Goal: Complete application form

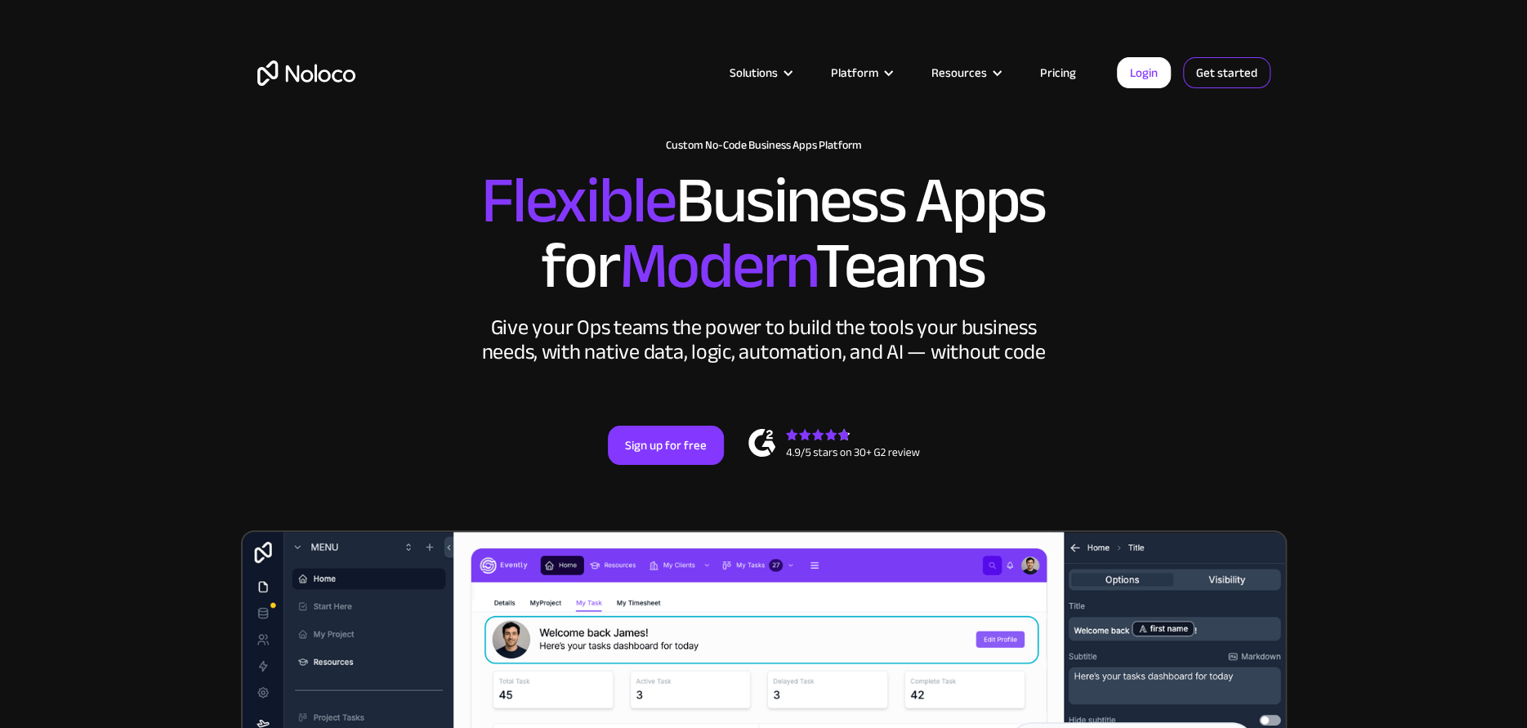
click at [1246, 64] on link "Get started" at bounding box center [1226, 72] width 87 height 31
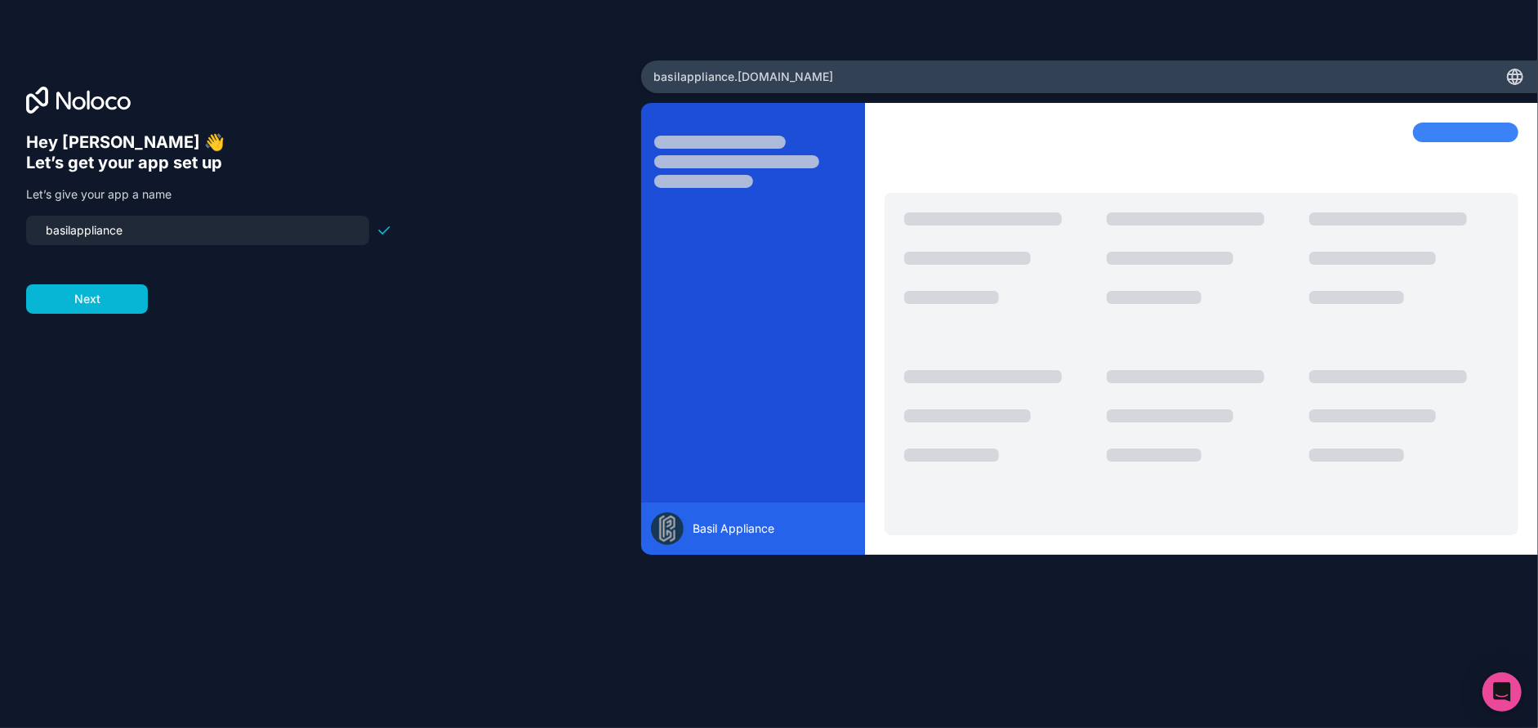
click at [145, 232] on input "basilappliance" at bounding box center [197, 230] width 323 height 23
drag, startPoint x: 209, startPoint y: 236, endPoint x: 31, endPoint y: 228, distance: 178.3
click at [31, 228] on div "basilappliance" at bounding box center [197, 230] width 343 height 29
type input "b"
type input "basilhub"
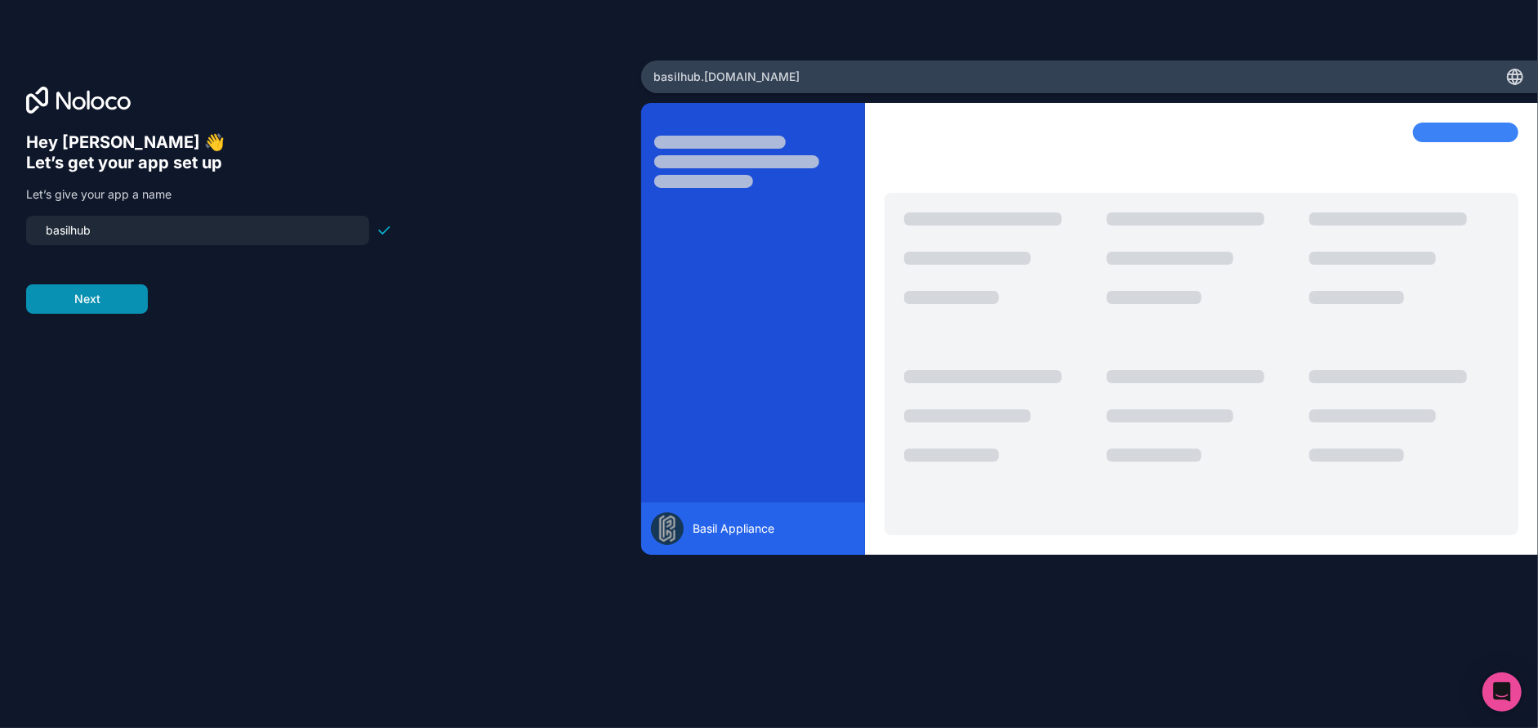
click at [100, 303] on button "Next" at bounding box center [87, 298] width 122 height 29
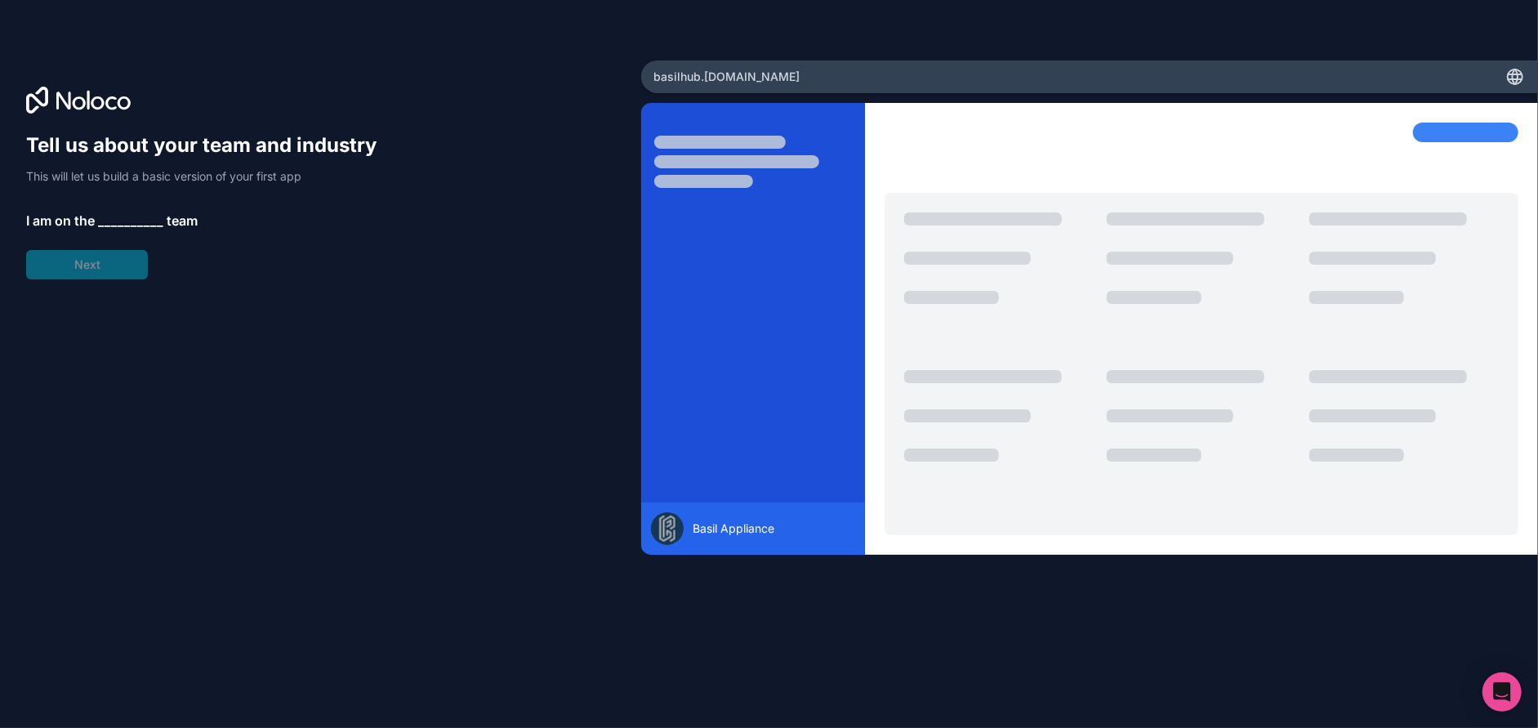
click at [123, 219] on span "__________" at bounding box center [130, 221] width 65 height 20
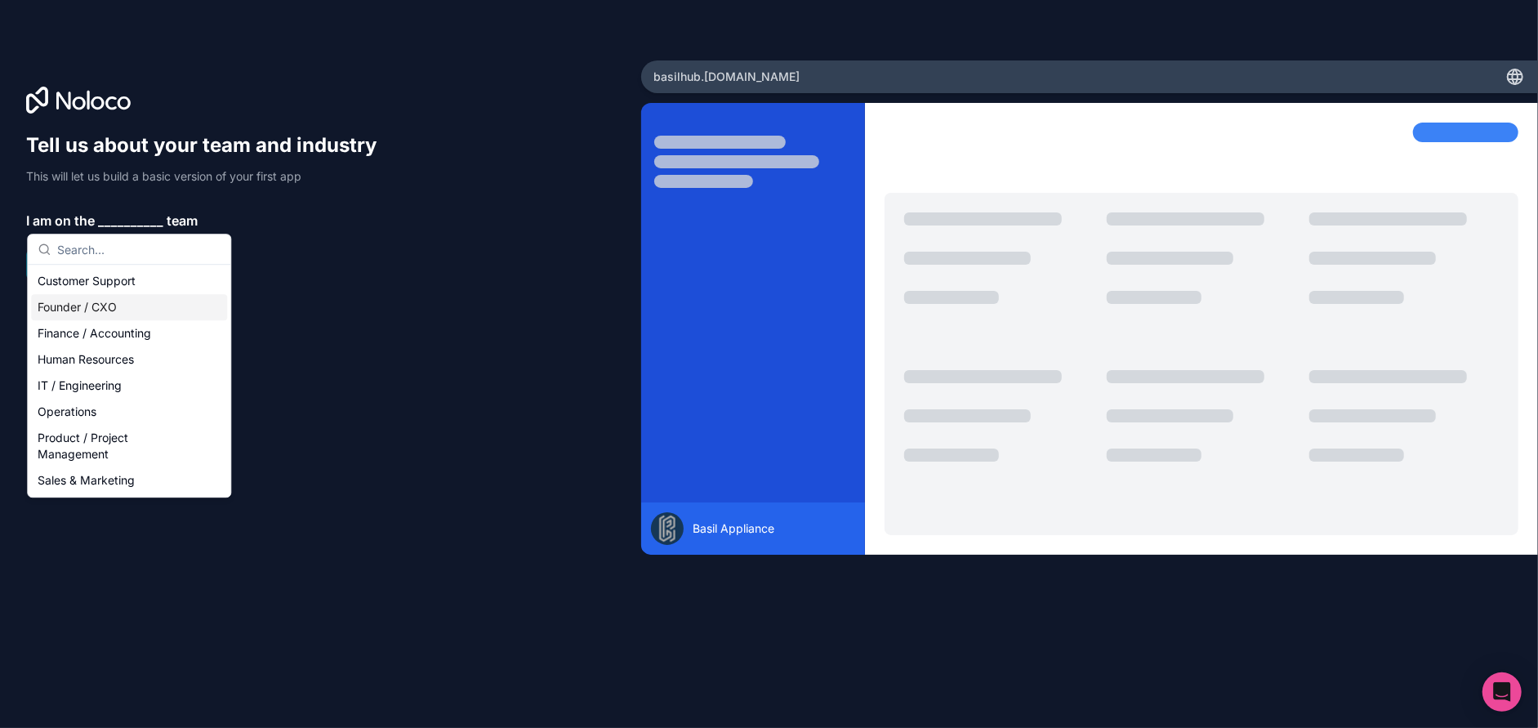
click at [111, 305] on div "Founder / CXO" at bounding box center [129, 307] width 196 height 26
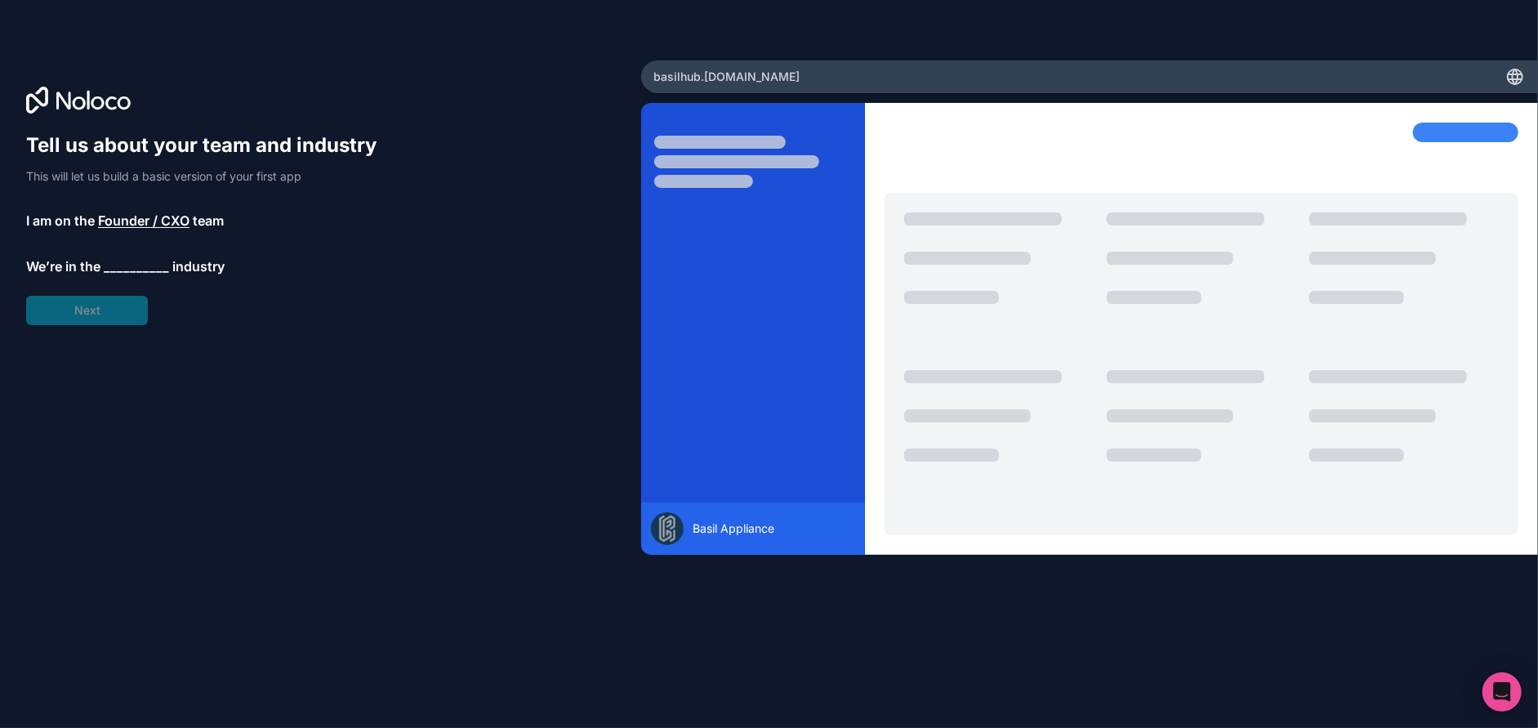
click at [138, 267] on span "__________" at bounding box center [136, 266] width 65 height 20
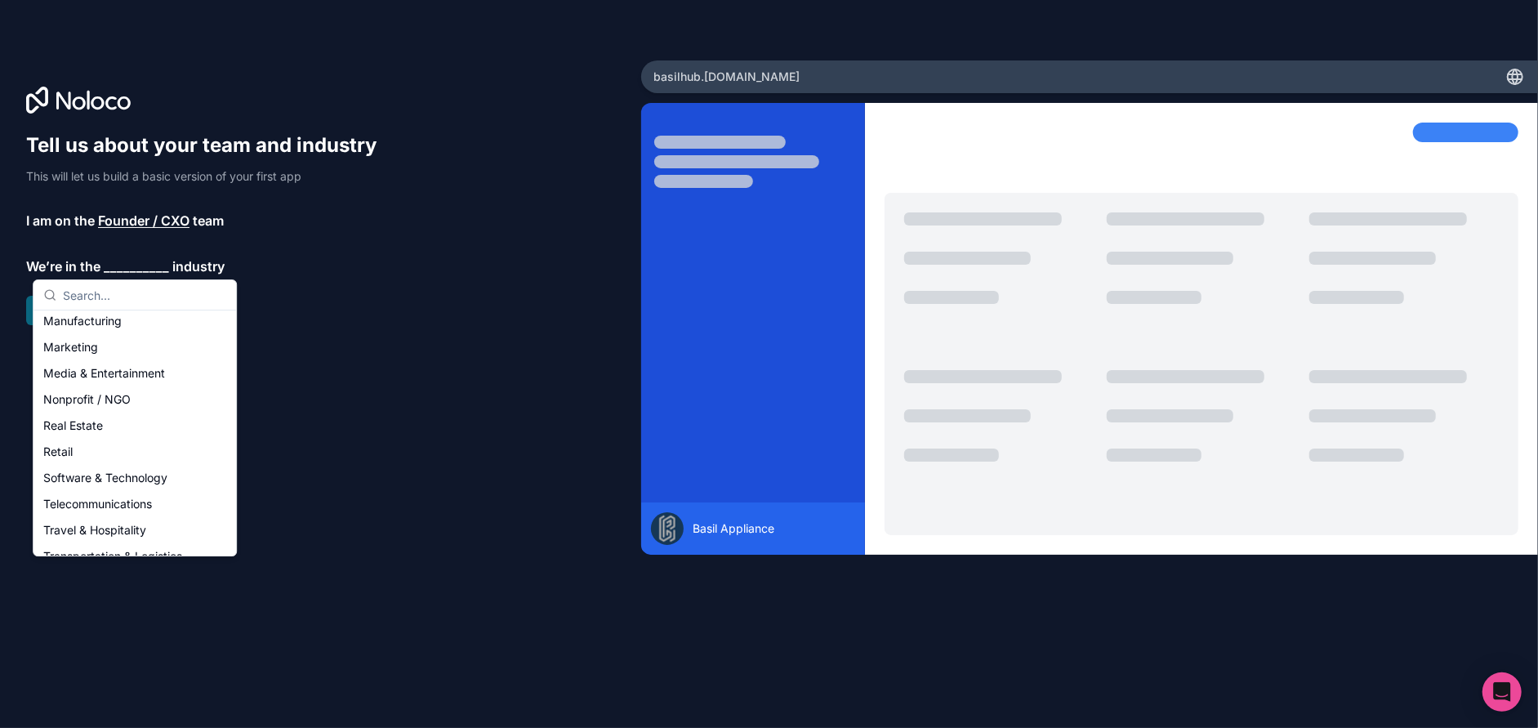
scroll to position [248, 0]
click at [69, 436] on div "Retail" at bounding box center [135, 445] width 196 height 26
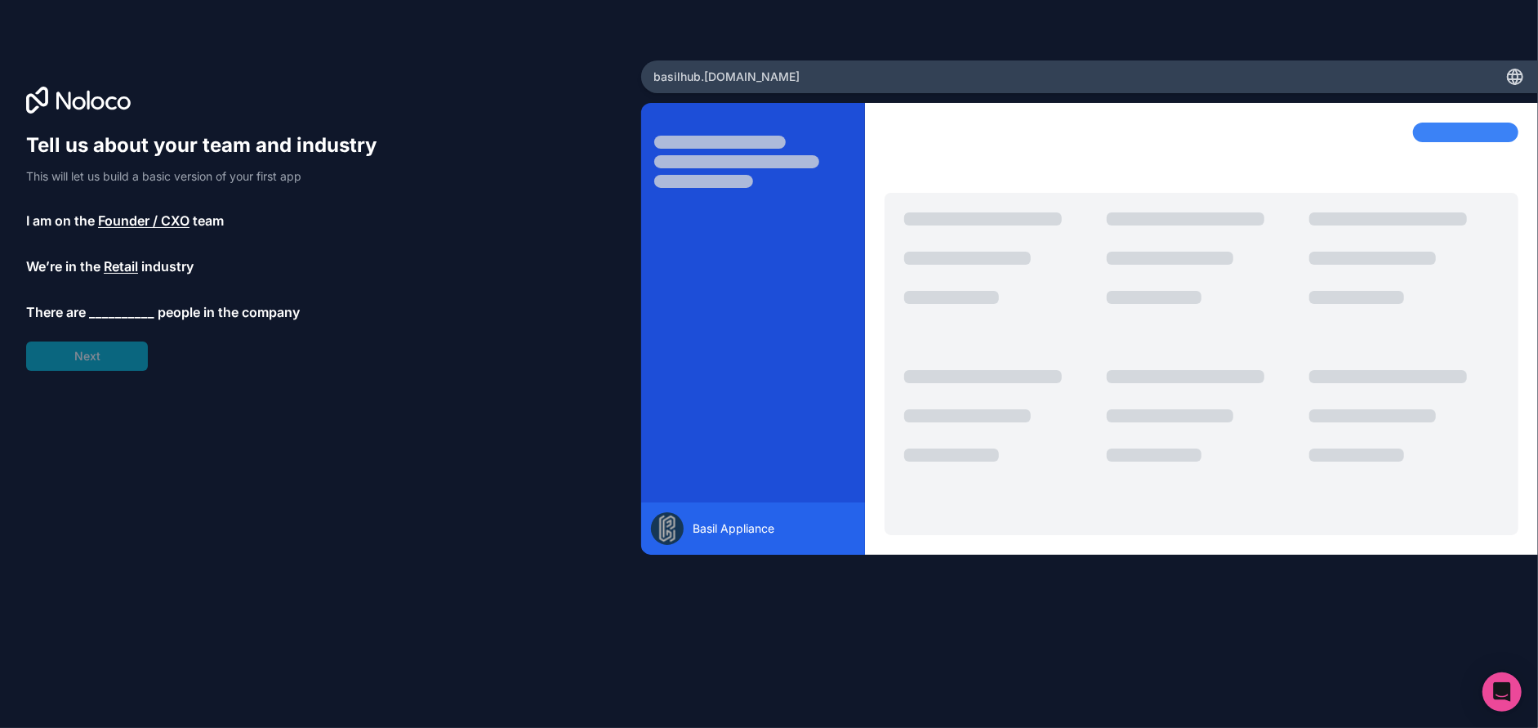
click at [90, 314] on span "__________" at bounding box center [121, 312] width 65 height 20
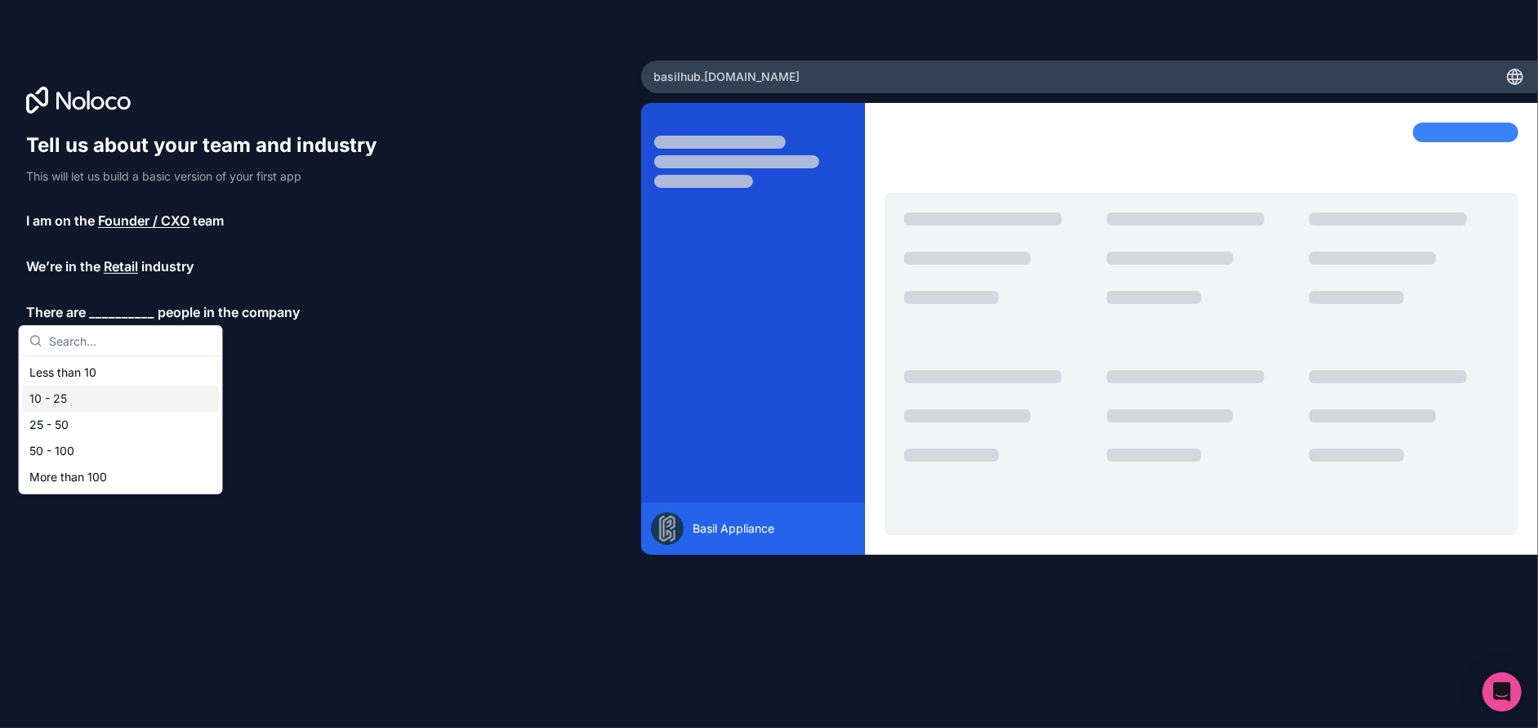
click at [77, 391] on div "10 - 25" at bounding box center [121, 399] width 196 height 26
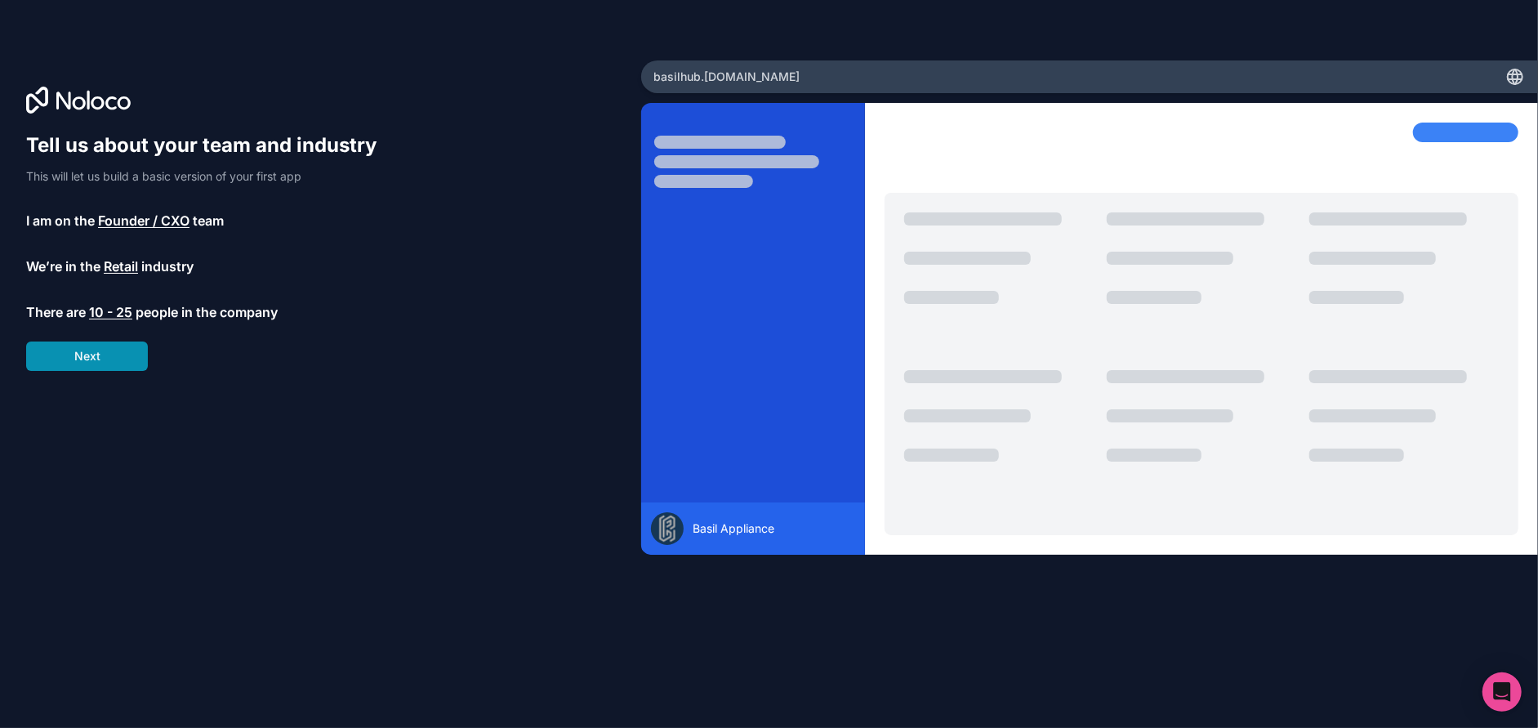
click at [105, 351] on button "Next" at bounding box center [87, 355] width 122 height 29
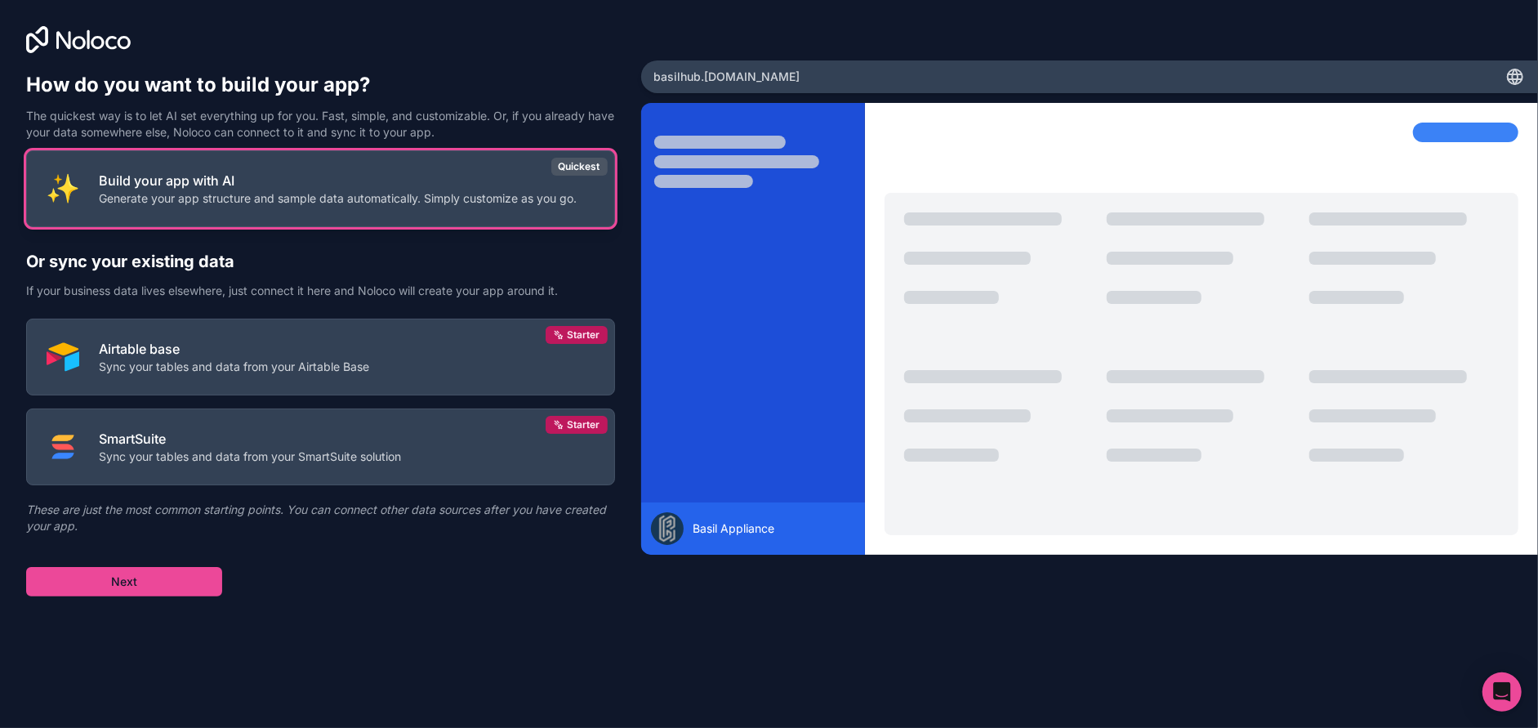
click at [242, 186] on p "Build your app with AI" at bounding box center [338, 181] width 478 height 20
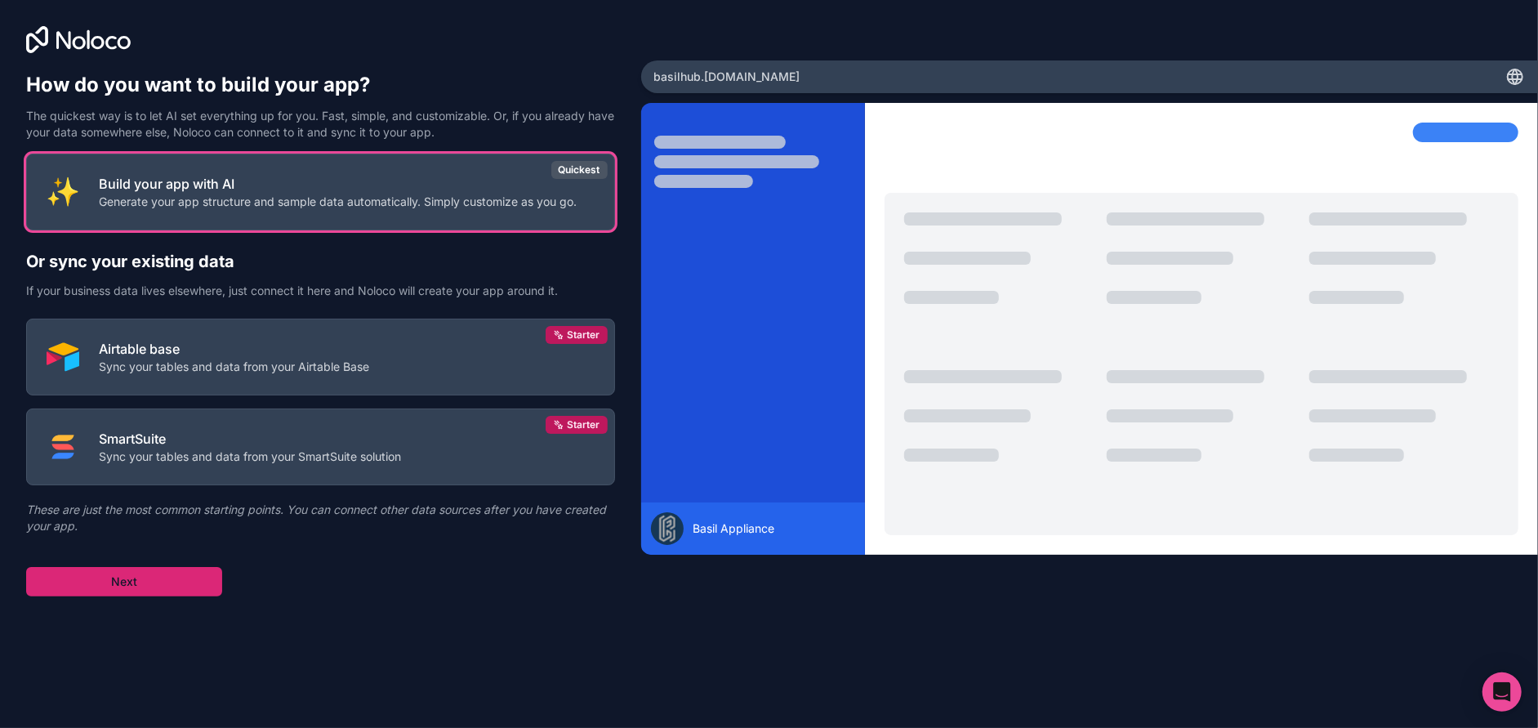
click at [177, 573] on button "Next" at bounding box center [124, 581] width 196 height 29
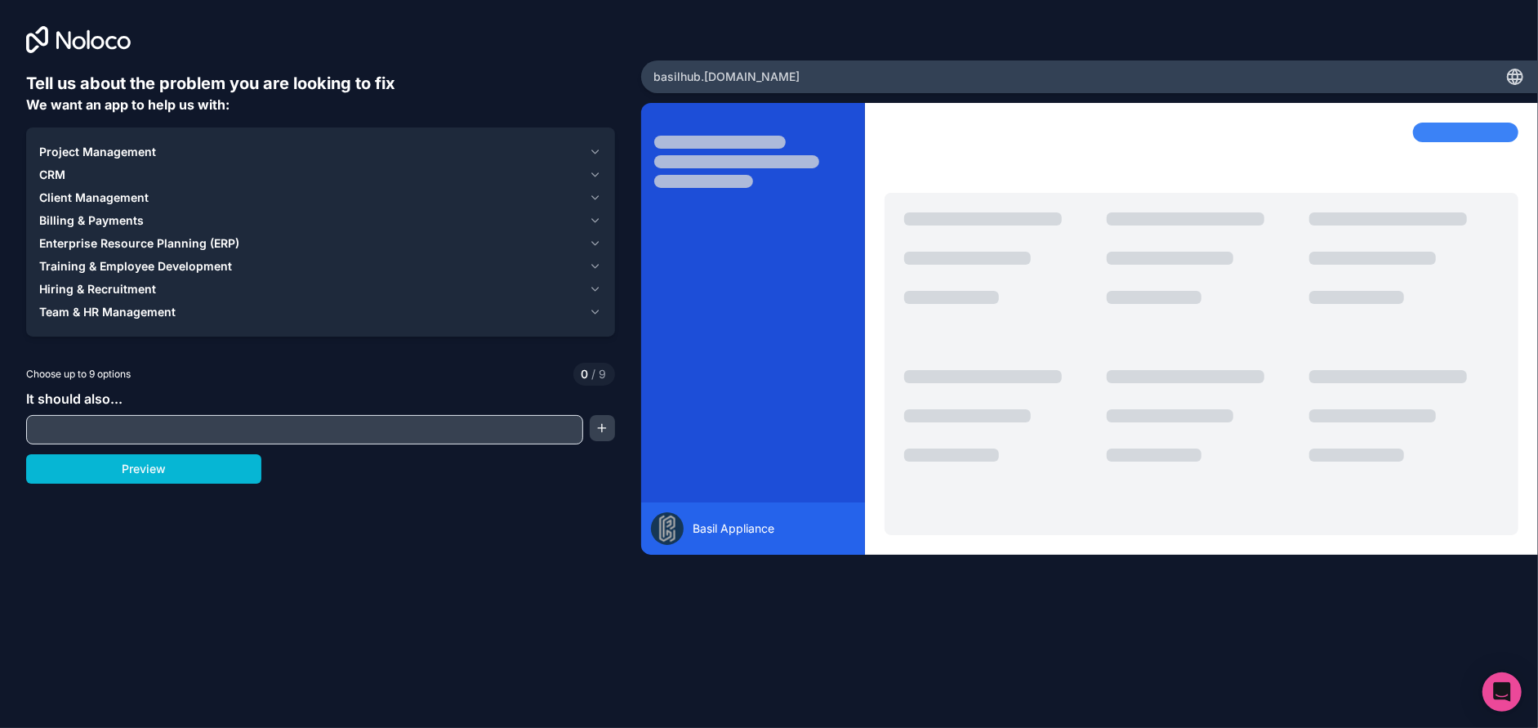
click at [115, 240] on span "Enterprise Resource Planning (ERP)" at bounding box center [139, 243] width 200 height 16
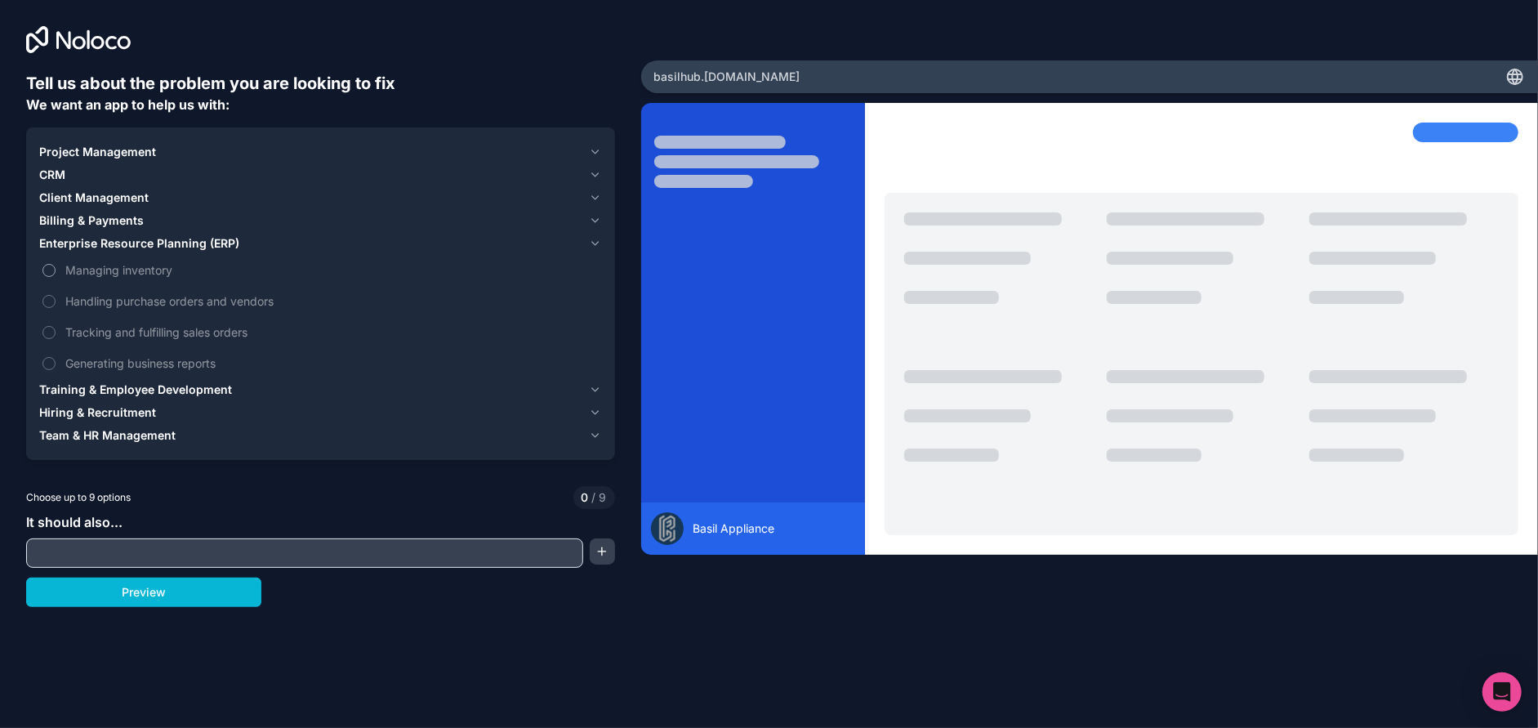
click at [50, 268] on button "Managing inventory" at bounding box center [48, 270] width 13 height 13
click at [50, 305] on button "Handling purchase orders and vendors" at bounding box center [48, 301] width 13 height 13
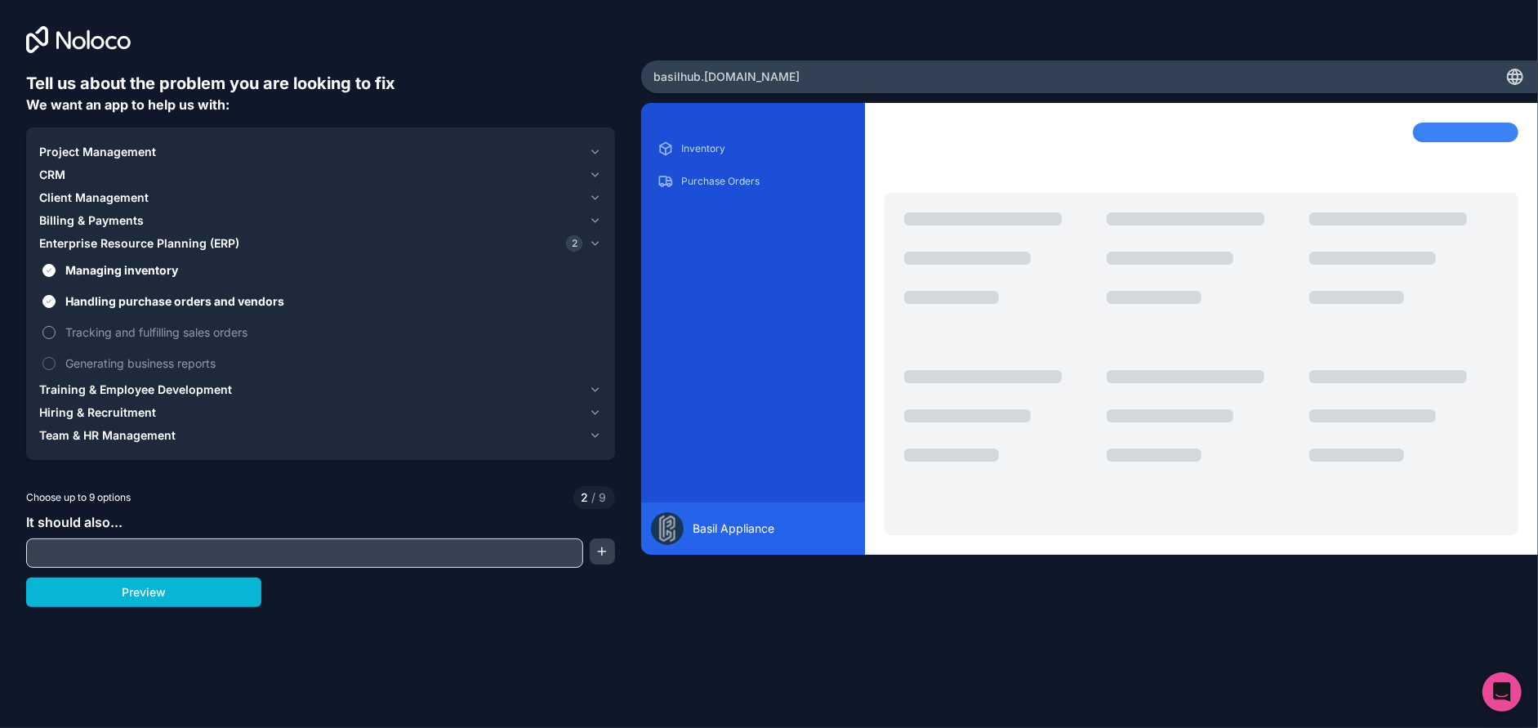
click at [48, 334] on button "Tracking and fulfilling sales orders" at bounding box center [48, 332] width 13 height 13
click at [49, 363] on button "Generating business reports" at bounding box center [48, 363] width 13 height 13
click at [595, 221] on icon "button" at bounding box center [595, 220] width 7 height 3
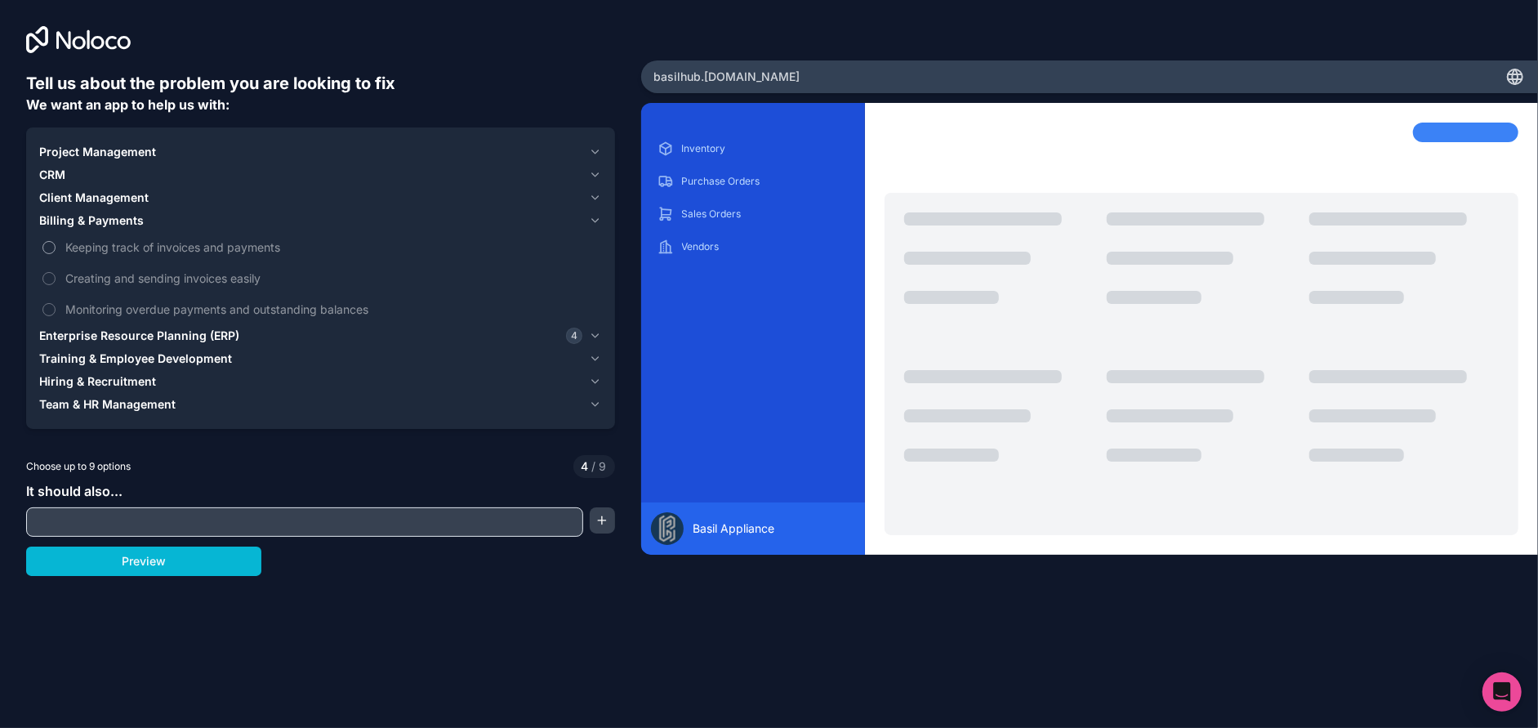
click at [147, 248] on span "Keeping track of invoices and payments" at bounding box center [331, 247] width 533 height 17
click at [56, 248] on button "Keeping track of invoices and payments" at bounding box center [48, 247] width 13 height 13
click at [135, 282] on span "Creating and sending invoices easily" at bounding box center [331, 278] width 533 height 17
click at [56, 282] on button "Creating and sending invoices easily" at bounding box center [48, 278] width 13 height 13
click at [132, 304] on span "Monitoring overdue payments and outstanding balances" at bounding box center [331, 309] width 533 height 17
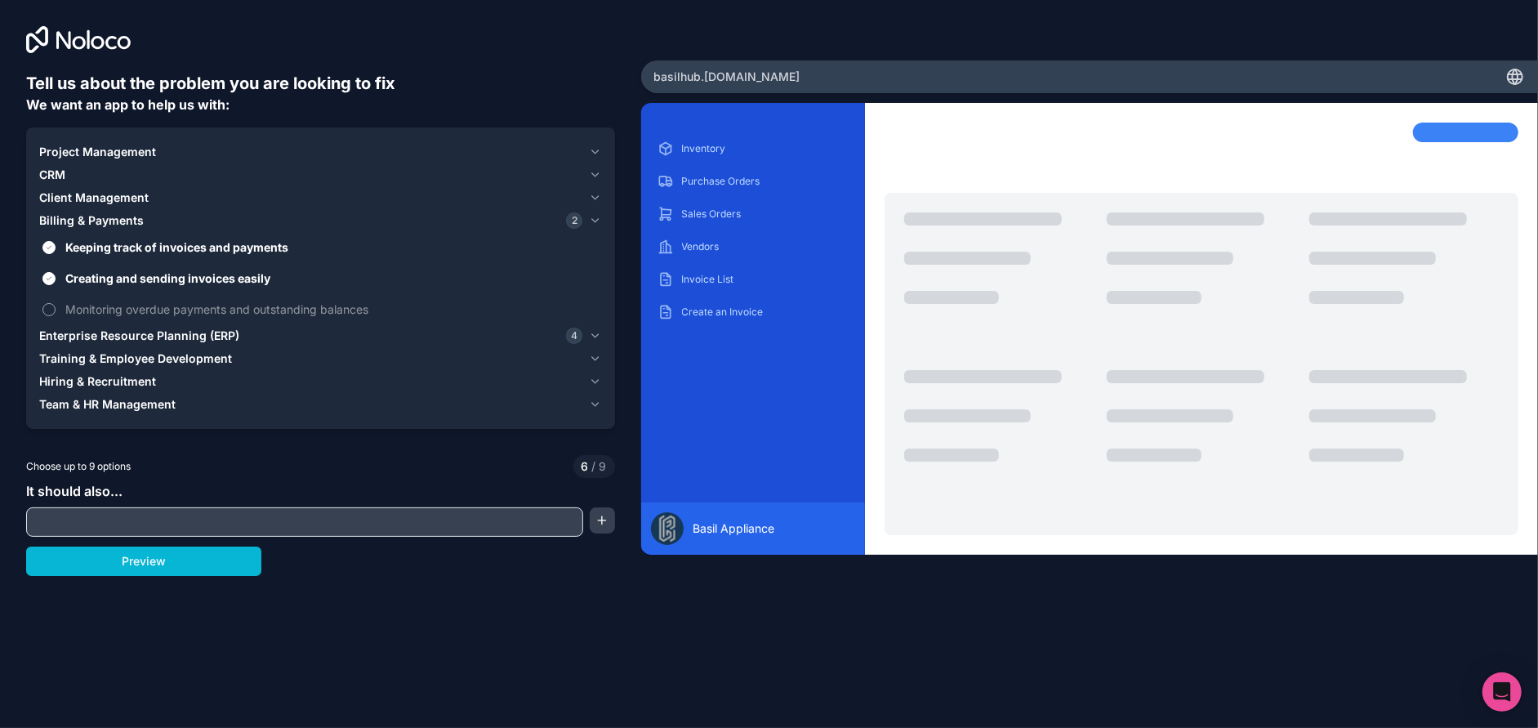
click at [56, 304] on button "Monitoring overdue payments and outstanding balances" at bounding box center [48, 309] width 13 height 13
click at [600, 152] on icon "button" at bounding box center [595, 151] width 12 height 13
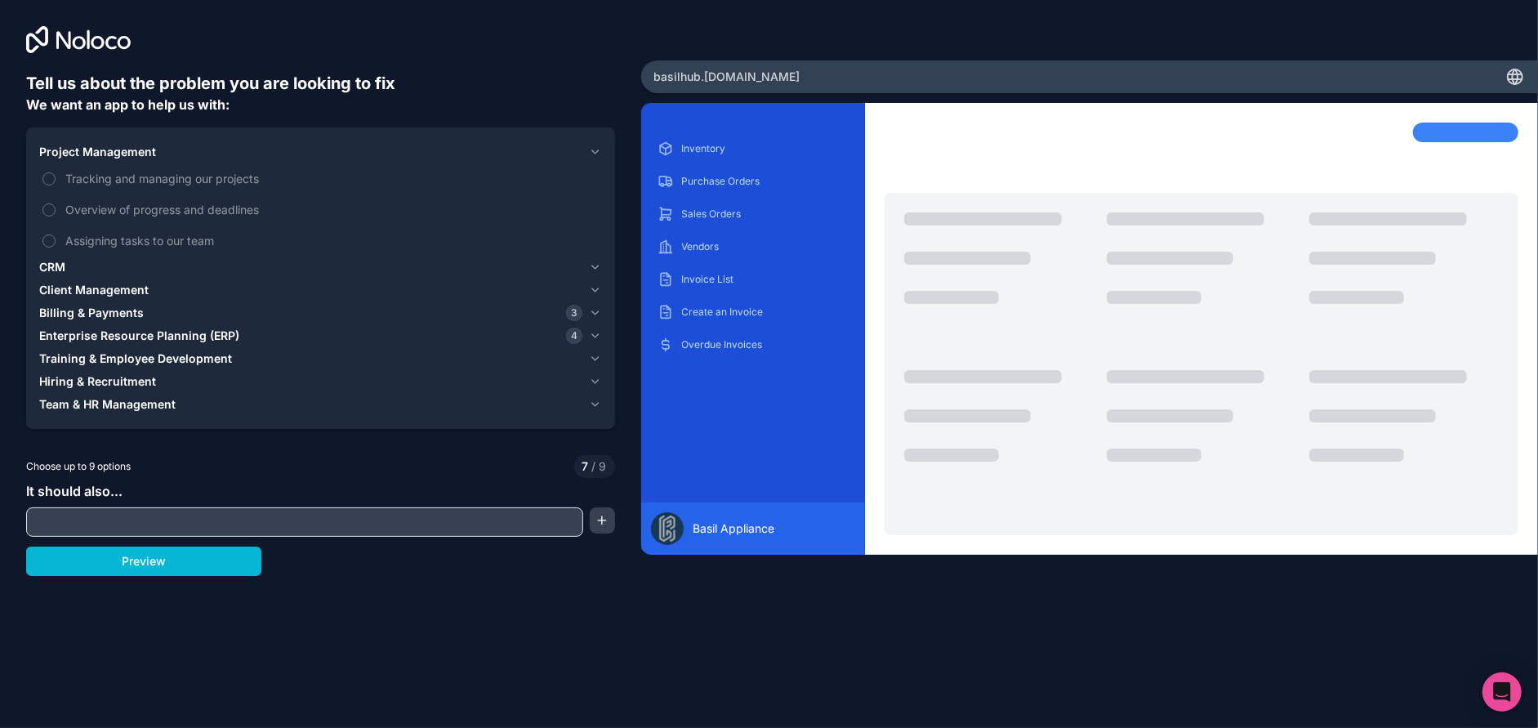
click at [591, 335] on icon "button" at bounding box center [595, 335] width 12 height 13
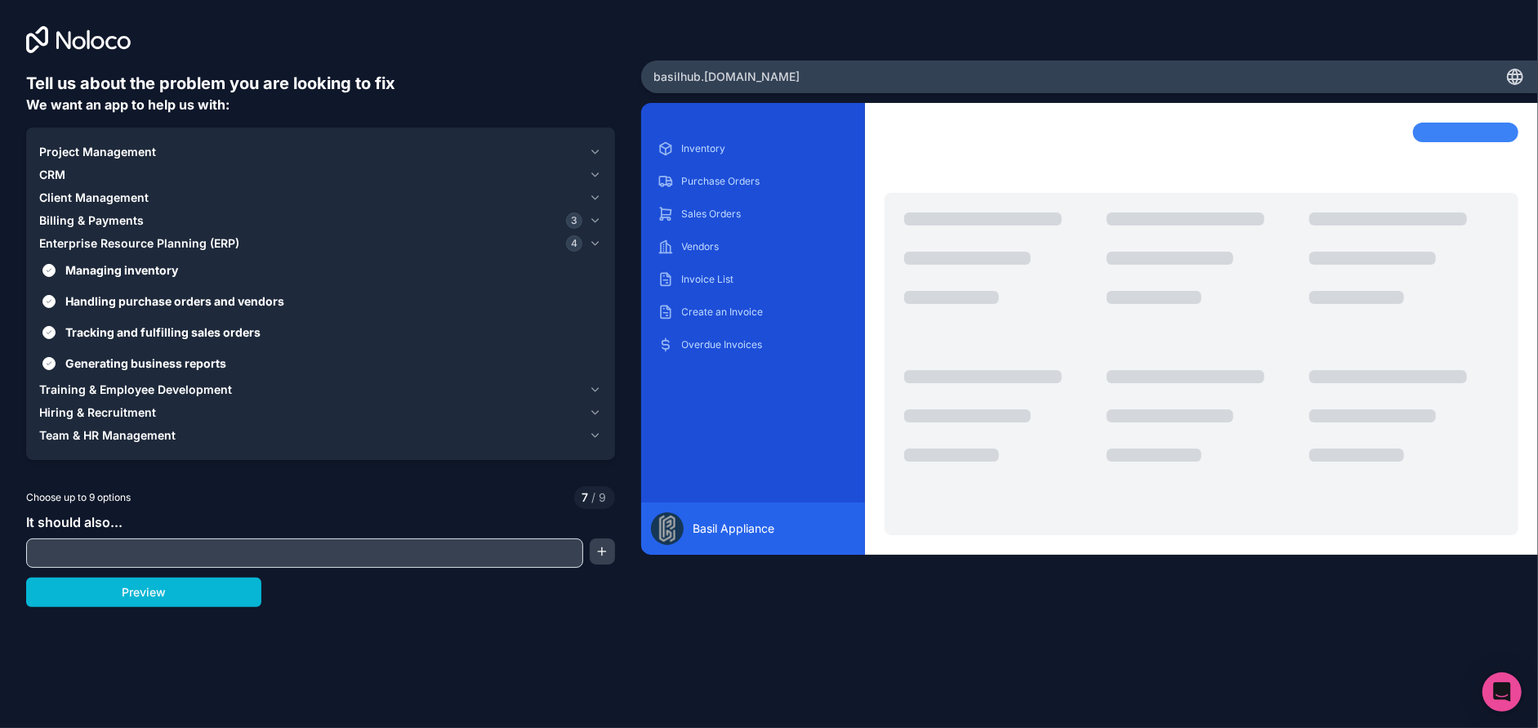
click at [591, 193] on icon "button" at bounding box center [595, 197] width 12 height 13
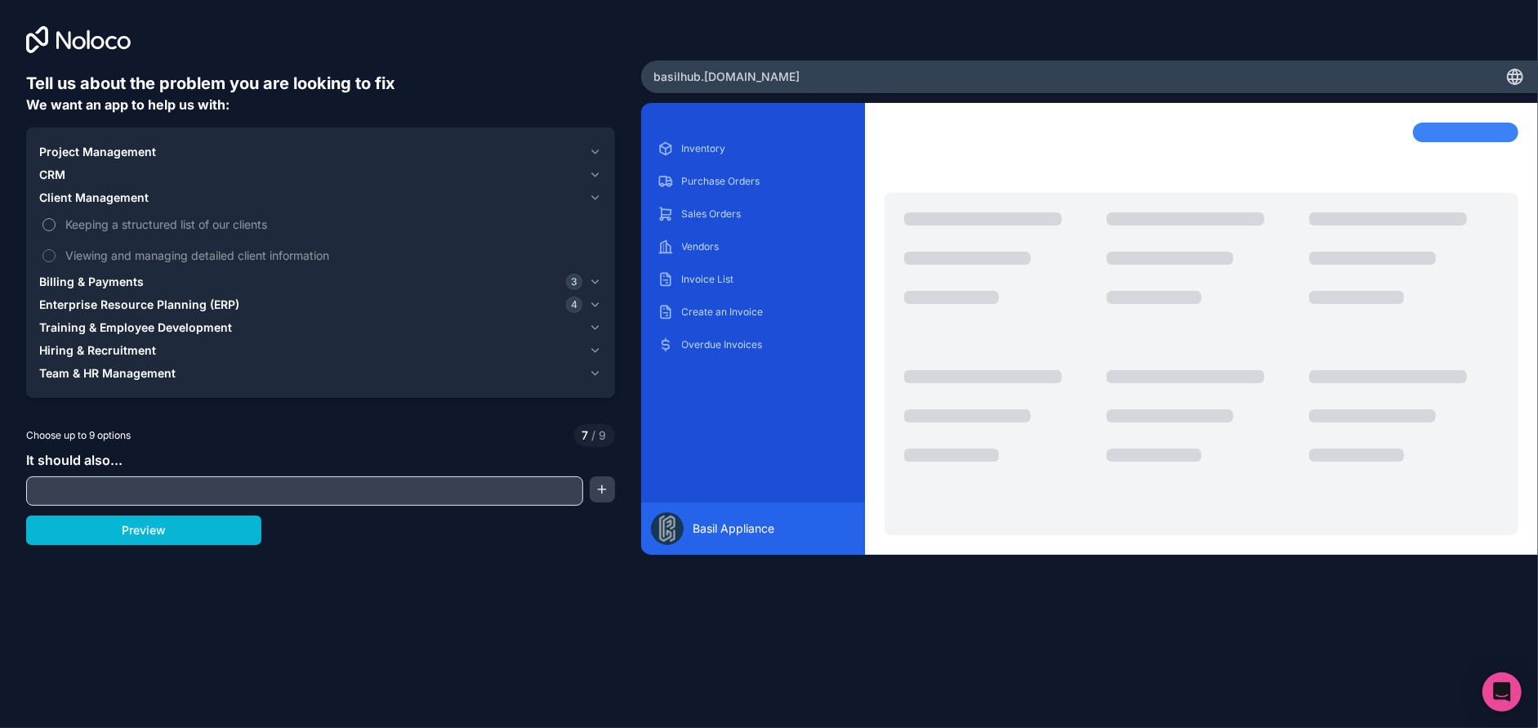
click at [110, 228] on span "Keeping a structured list of our clients" at bounding box center [331, 224] width 533 height 17
click at [56, 228] on button "Keeping a structured list of our clients" at bounding box center [48, 224] width 13 height 13
click at [106, 256] on span "Viewing and managing detailed client information" at bounding box center [331, 255] width 533 height 17
click at [56, 256] on button "Viewing and managing detailed client information" at bounding box center [48, 255] width 13 height 13
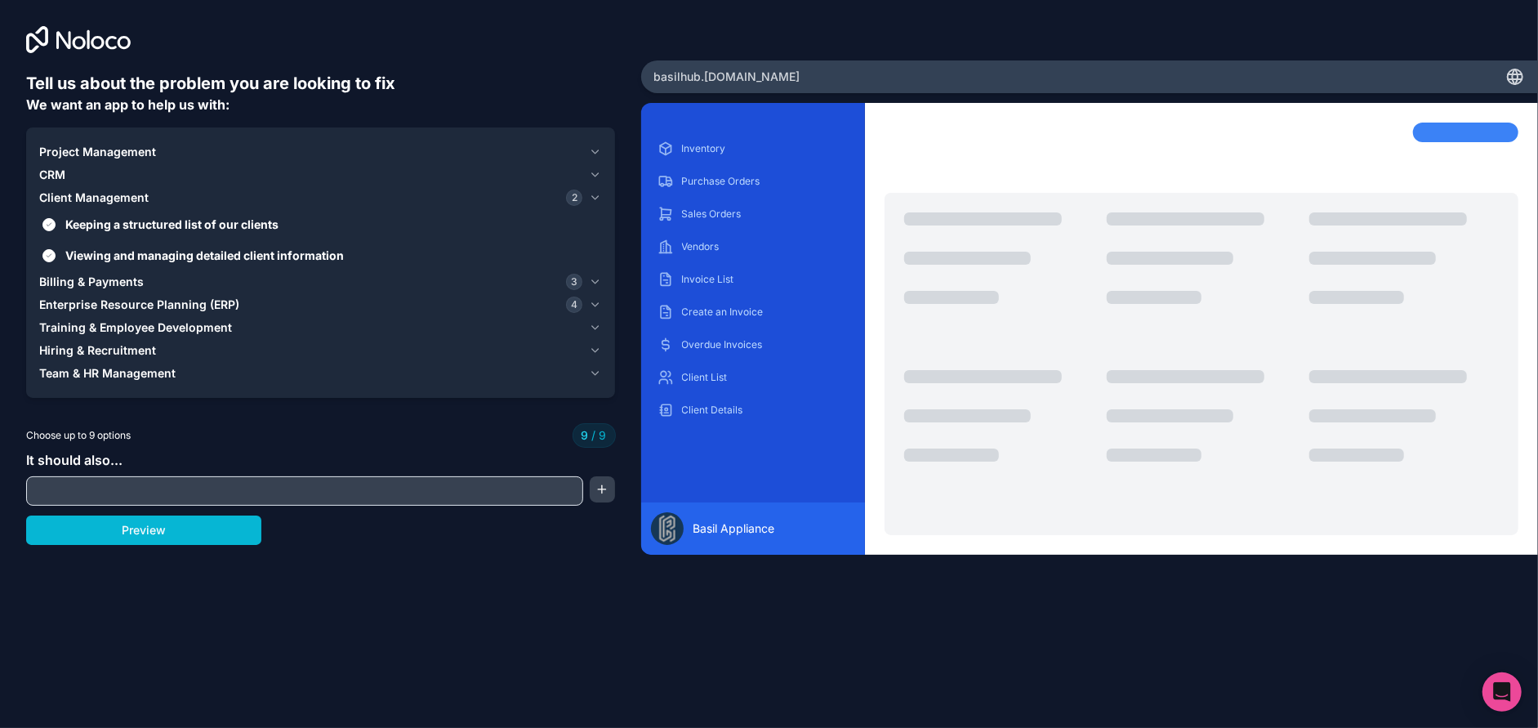
click at [593, 172] on icon "button" at bounding box center [595, 174] width 12 height 13
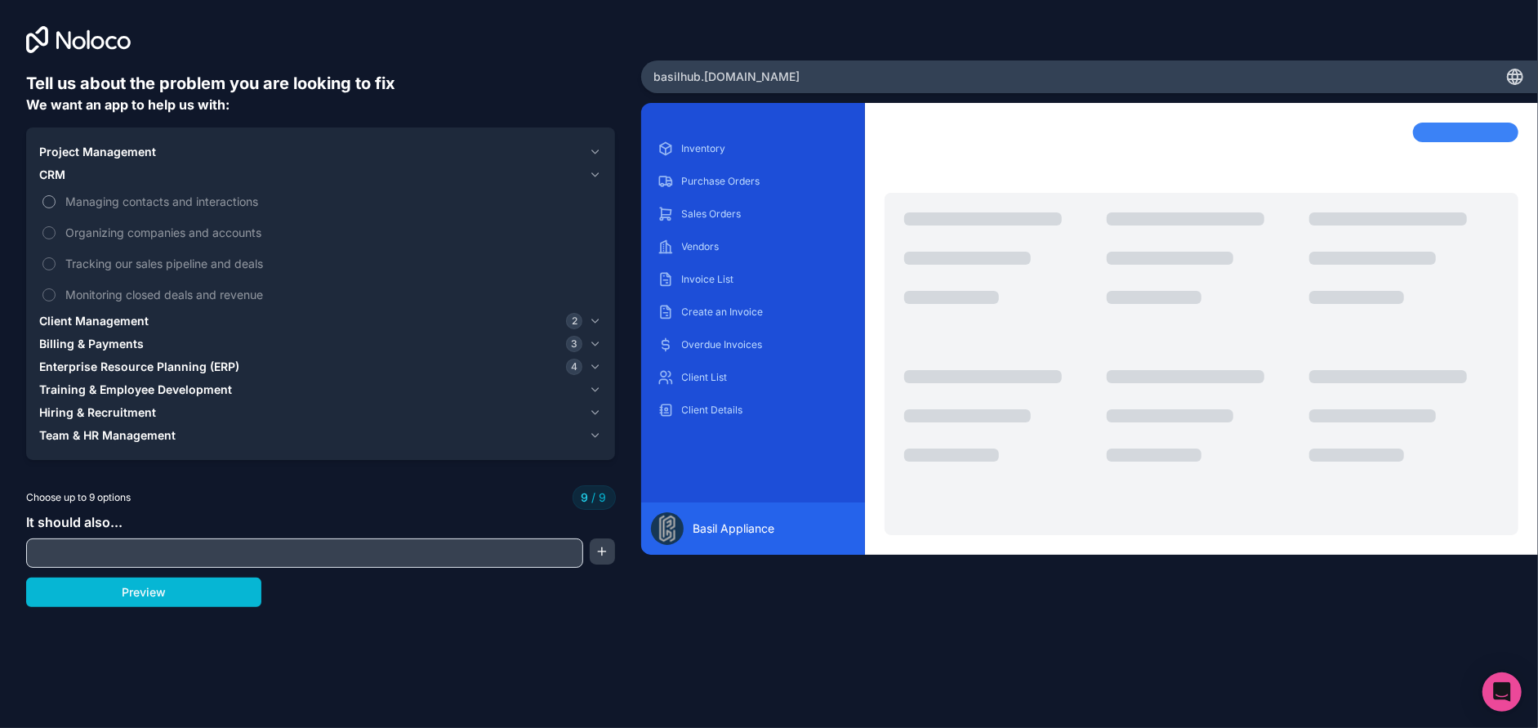
click at [109, 197] on span "Managing contacts and interactions" at bounding box center [331, 201] width 533 height 17
click at [85, 203] on span "Managing contacts and interactions" at bounding box center [331, 201] width 533 height 17
click at [593, 151] on icon "button" at bounding box center [595, 151] width 7 height 3
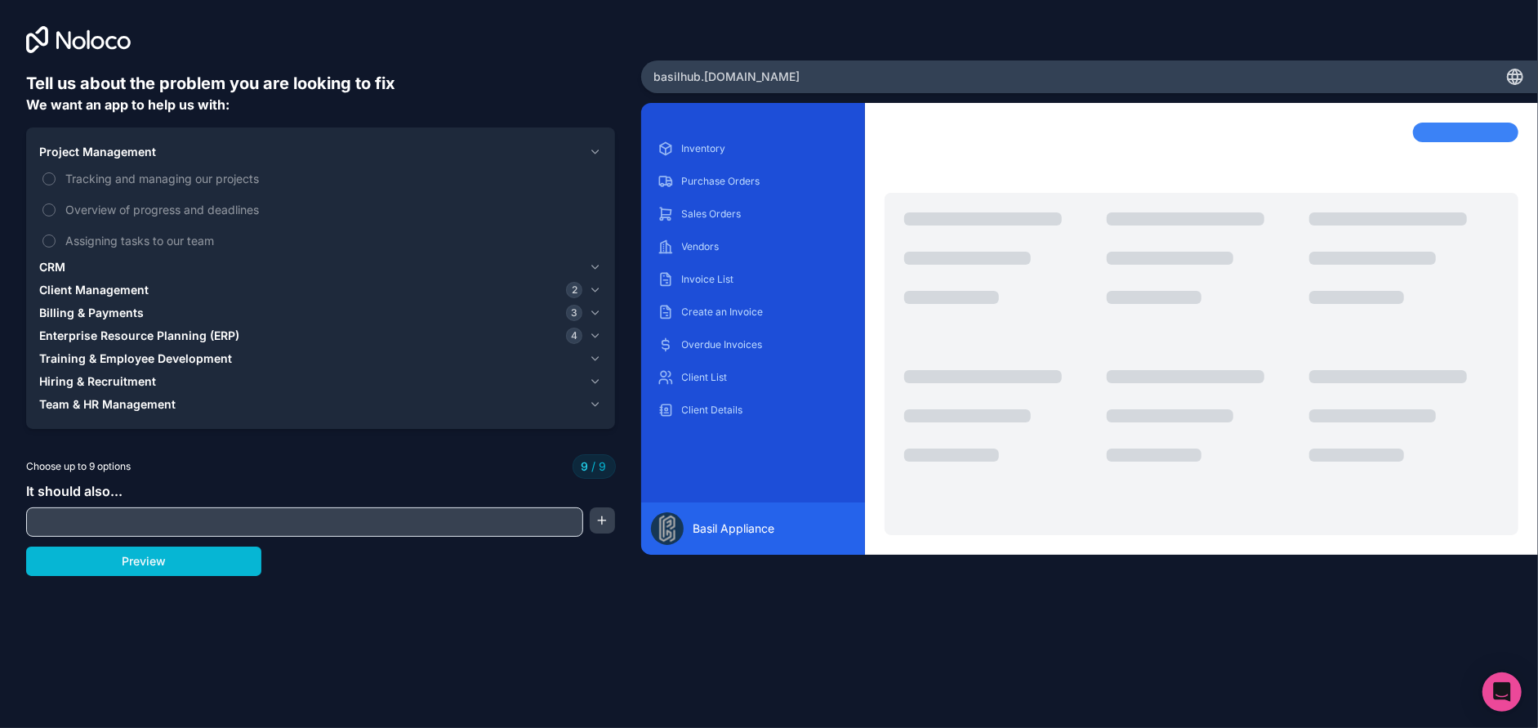
click at [593, 151] on icon "button" at bounding box center [595, 151] width 7 height 3
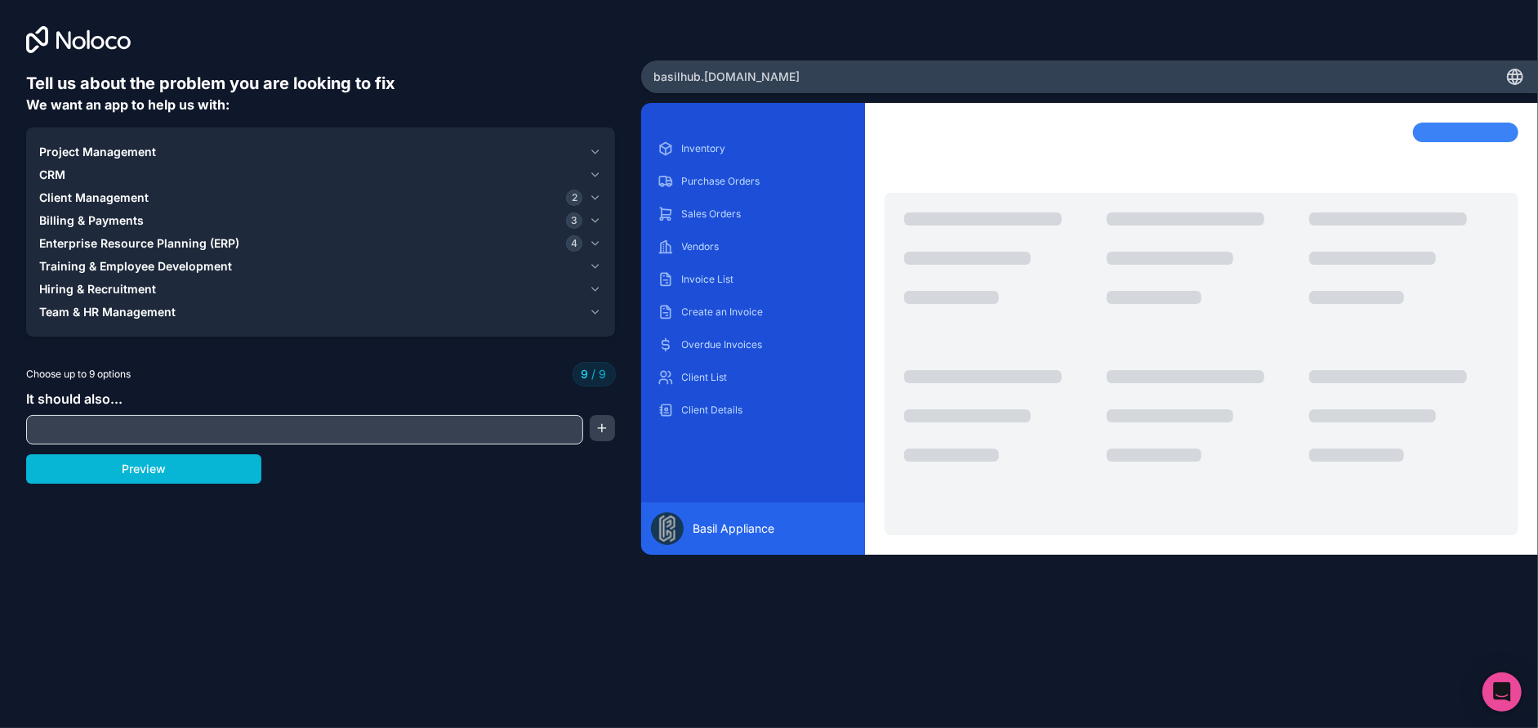
click at [593, 169] on icon "button" at bounding box center [595, 174] width 12 height 13
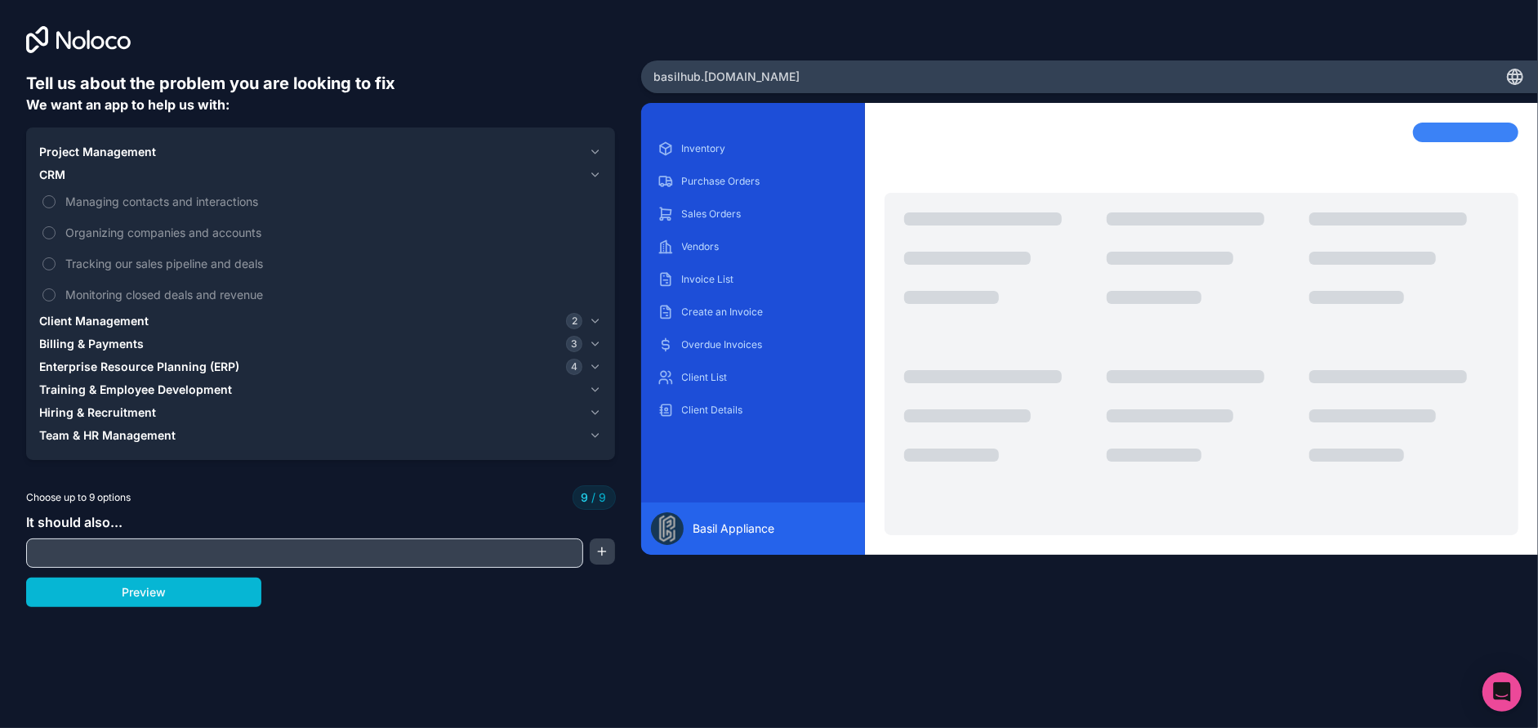
click at [595, 176] on icon "button" at bounding box center [595, 174] width 7 height 3
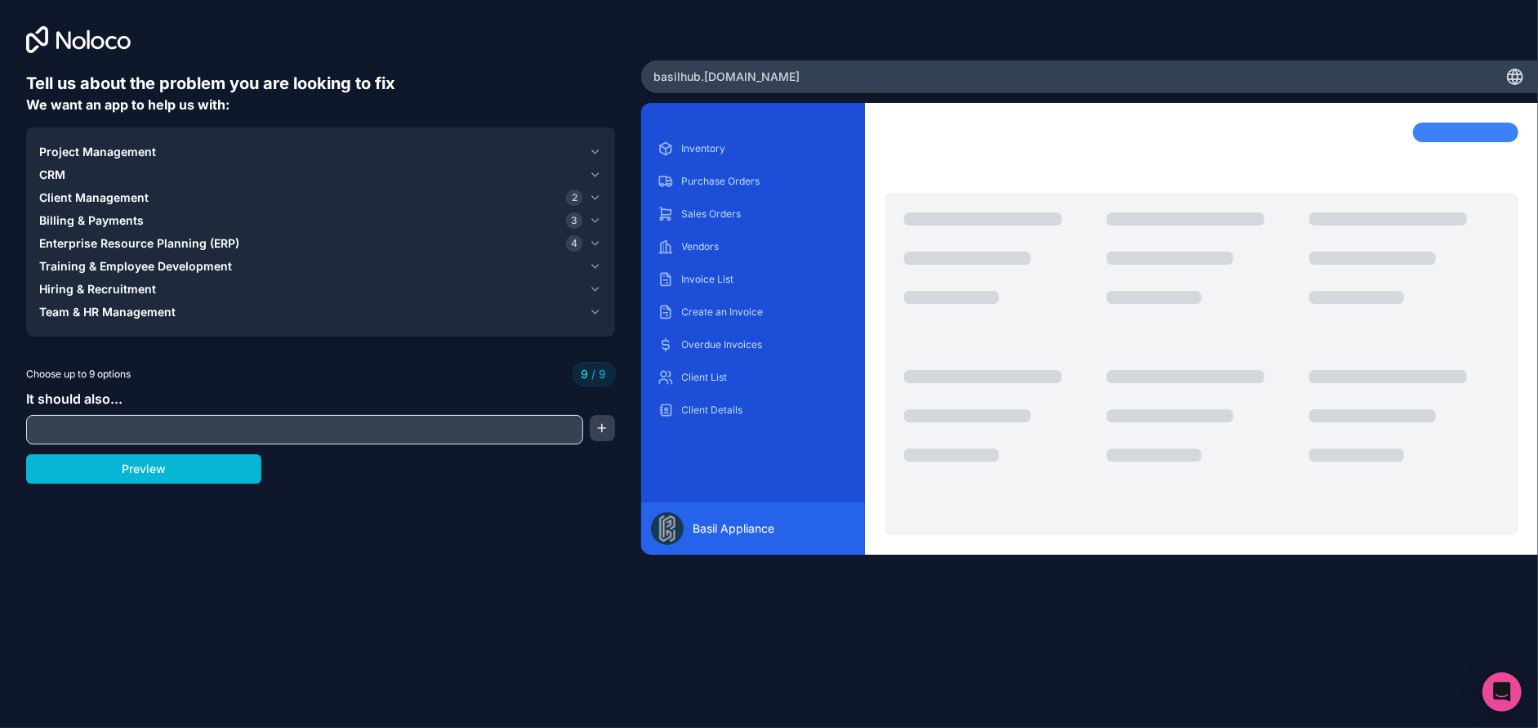
click at [595, 217] on icon "button" at bounding box center [595, 220] width 12 height 13
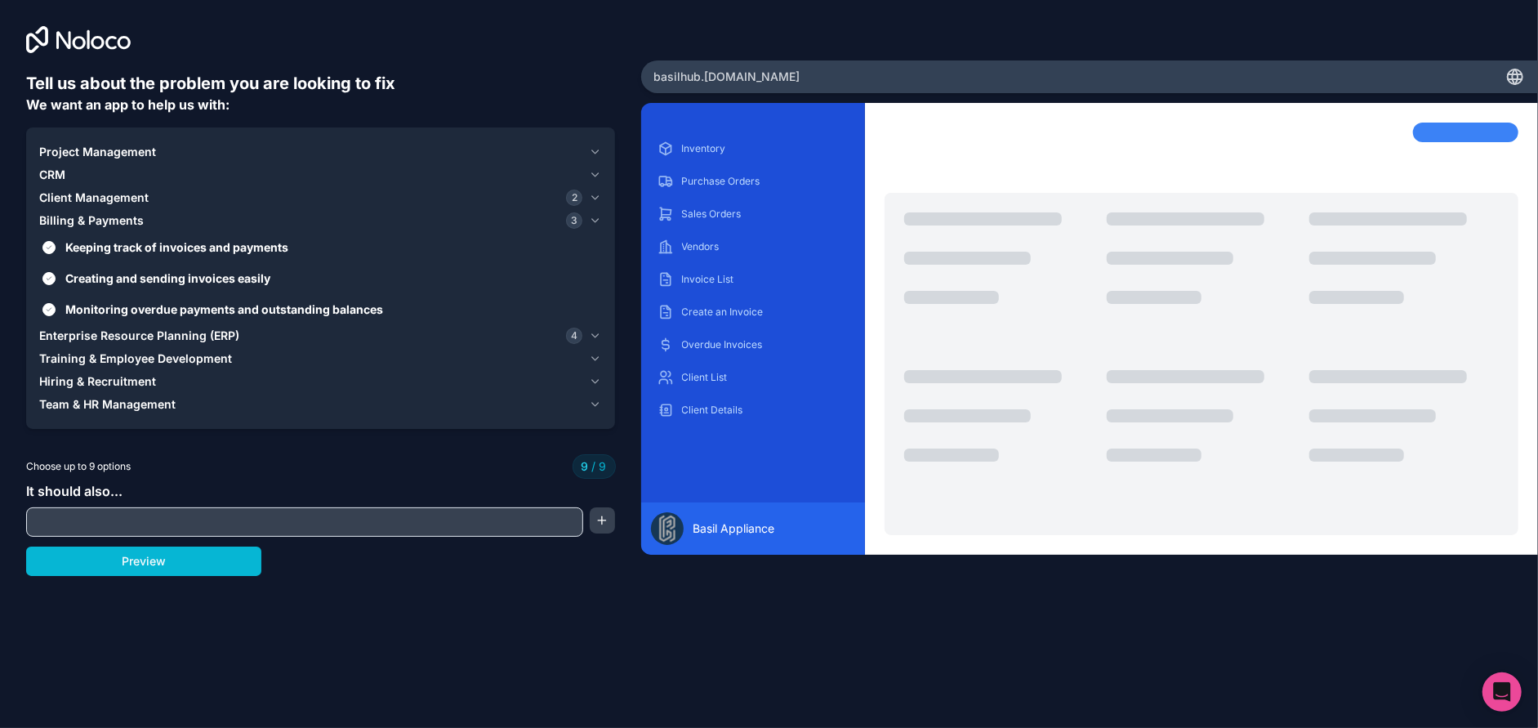
click at [593, 355] on icon "button" at bounding box center [595, 358] width 12 height 13
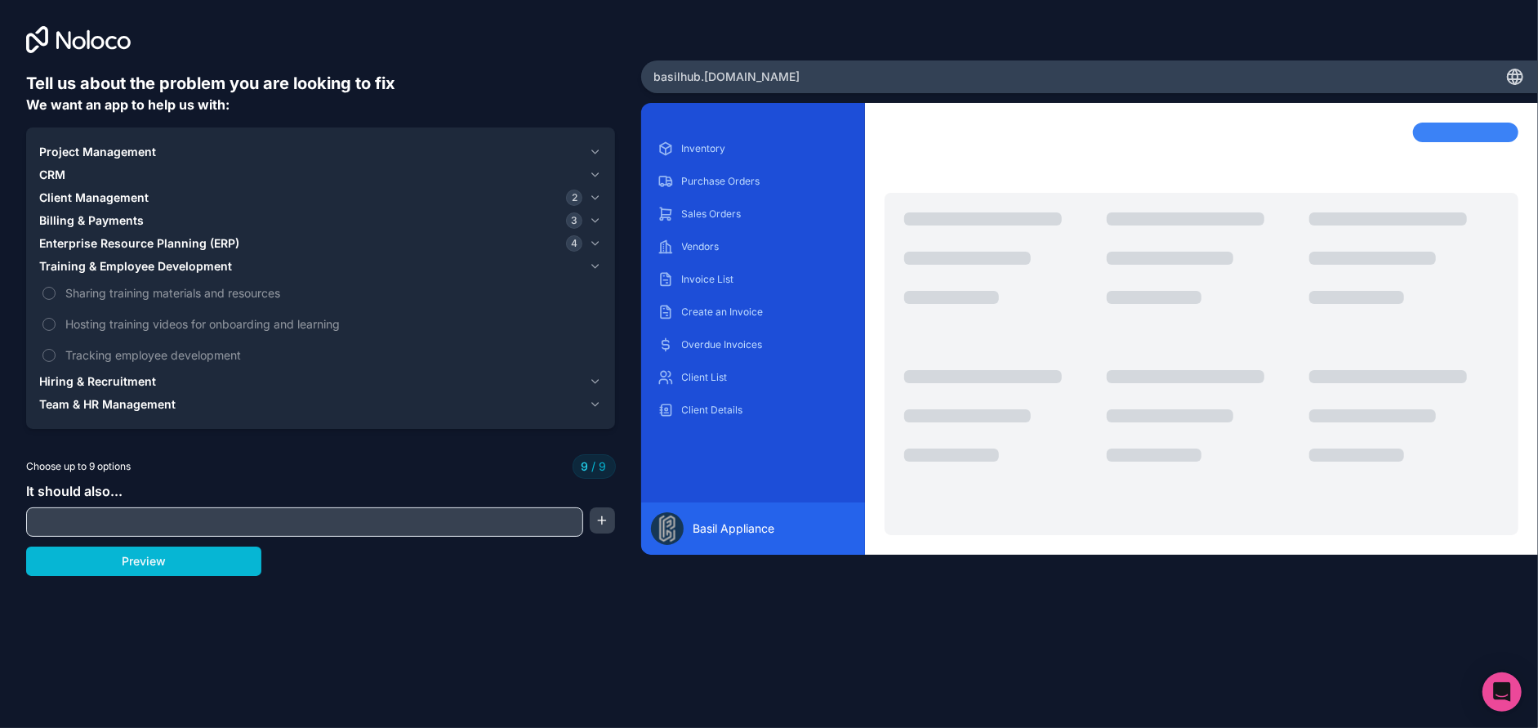
click at [599, 263] on icon "button" at bounding box center [595, 266] width 12 height 13
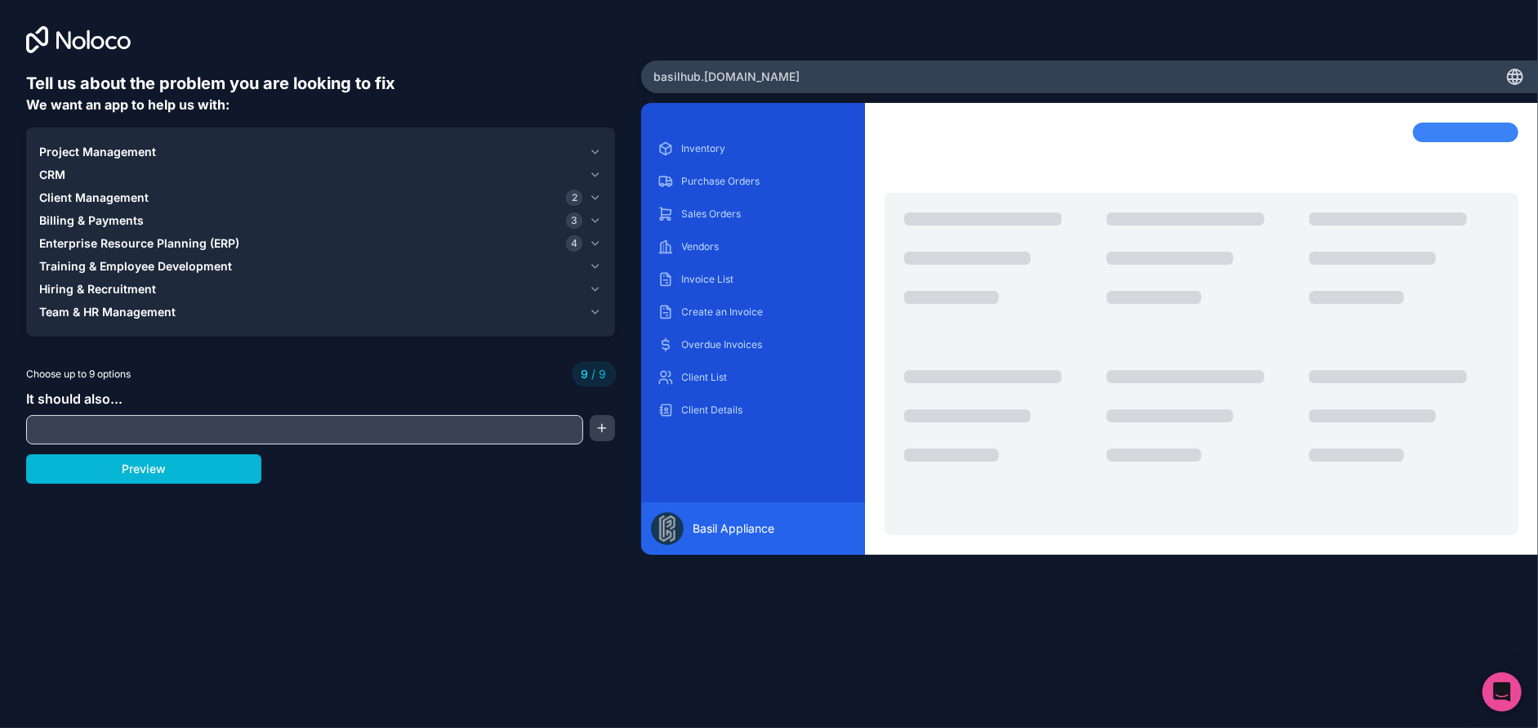
click at [596, 243] on icon "button" at bounding box center [595, 243] width 7 height 3
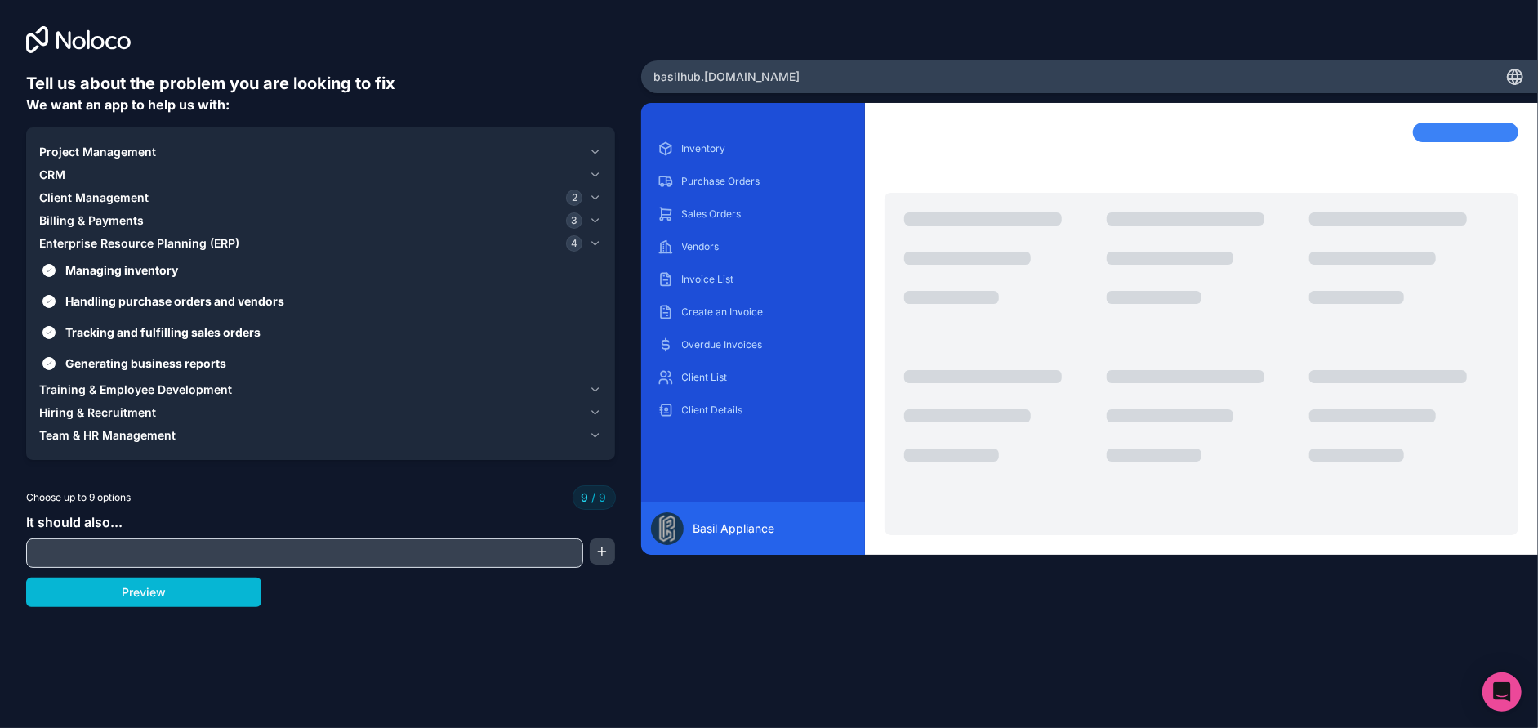
click at [595, 195] on icon "button" at bounding box center [595, 197] width 12 height 13
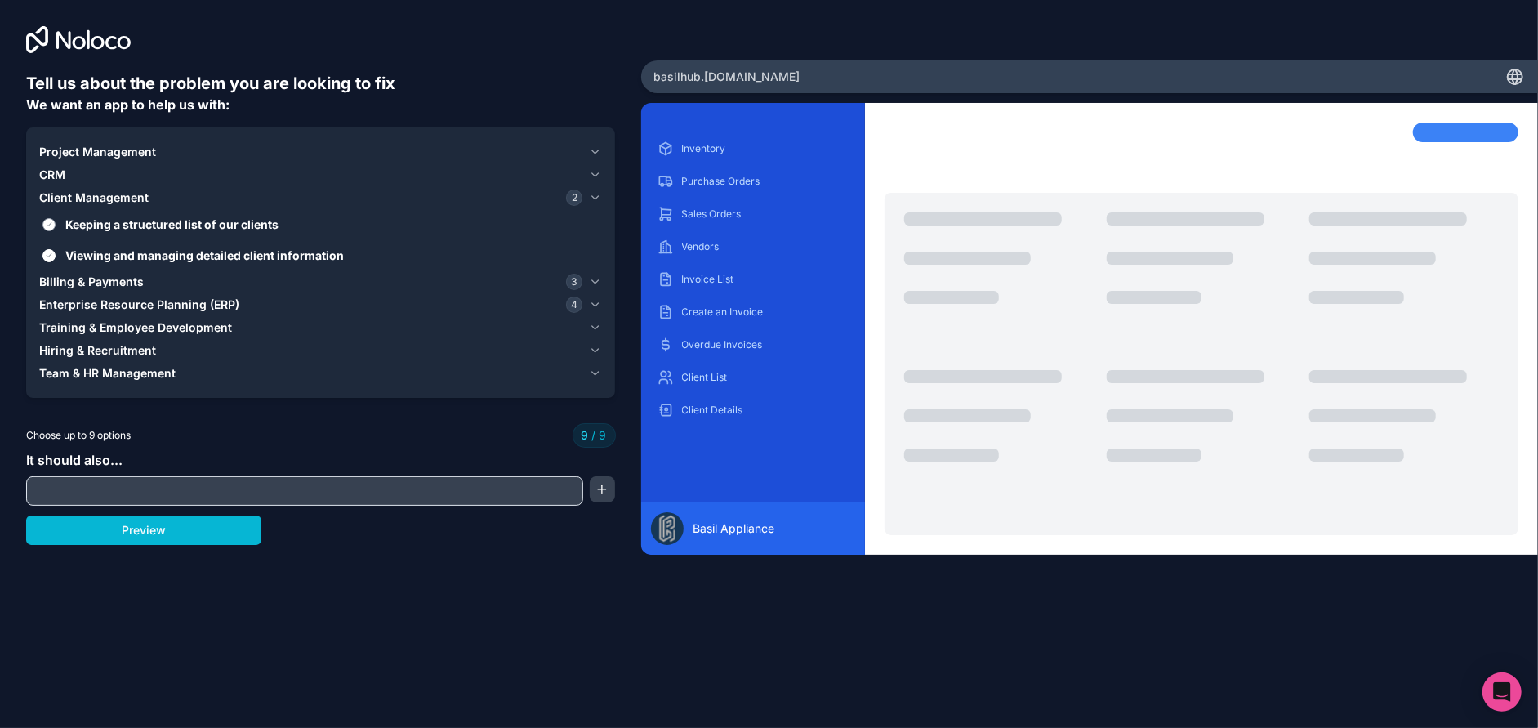
click at [47, 222] on button "Keeping a structured list of our clients" at bounding box center [48, 224] width 13 height 13
click at [48, 254] on button "Viewing and managing detailed client information" at bounding box center [48, 255] width 13 height 13
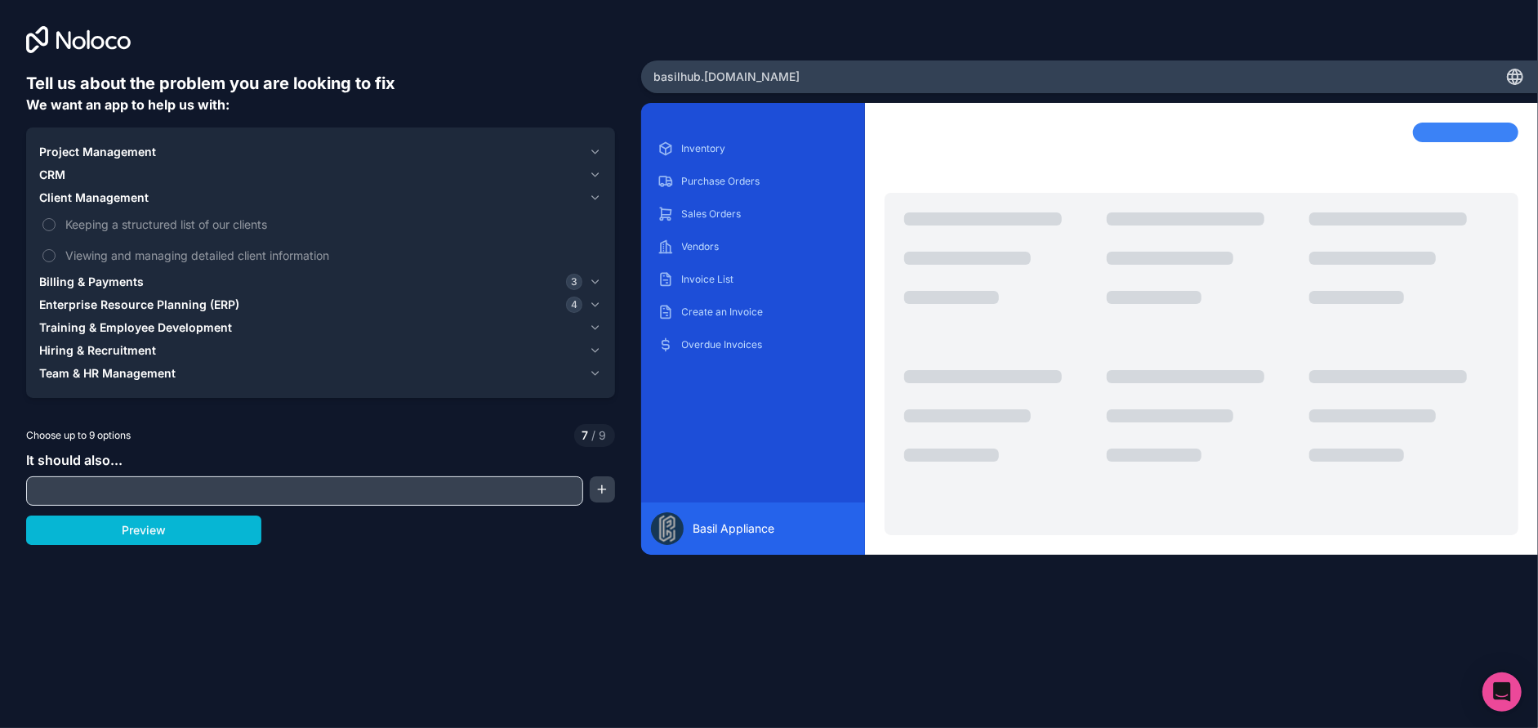
click at [597, 194] on icon "button" at bounding box center [595, 197] width 12 height 13
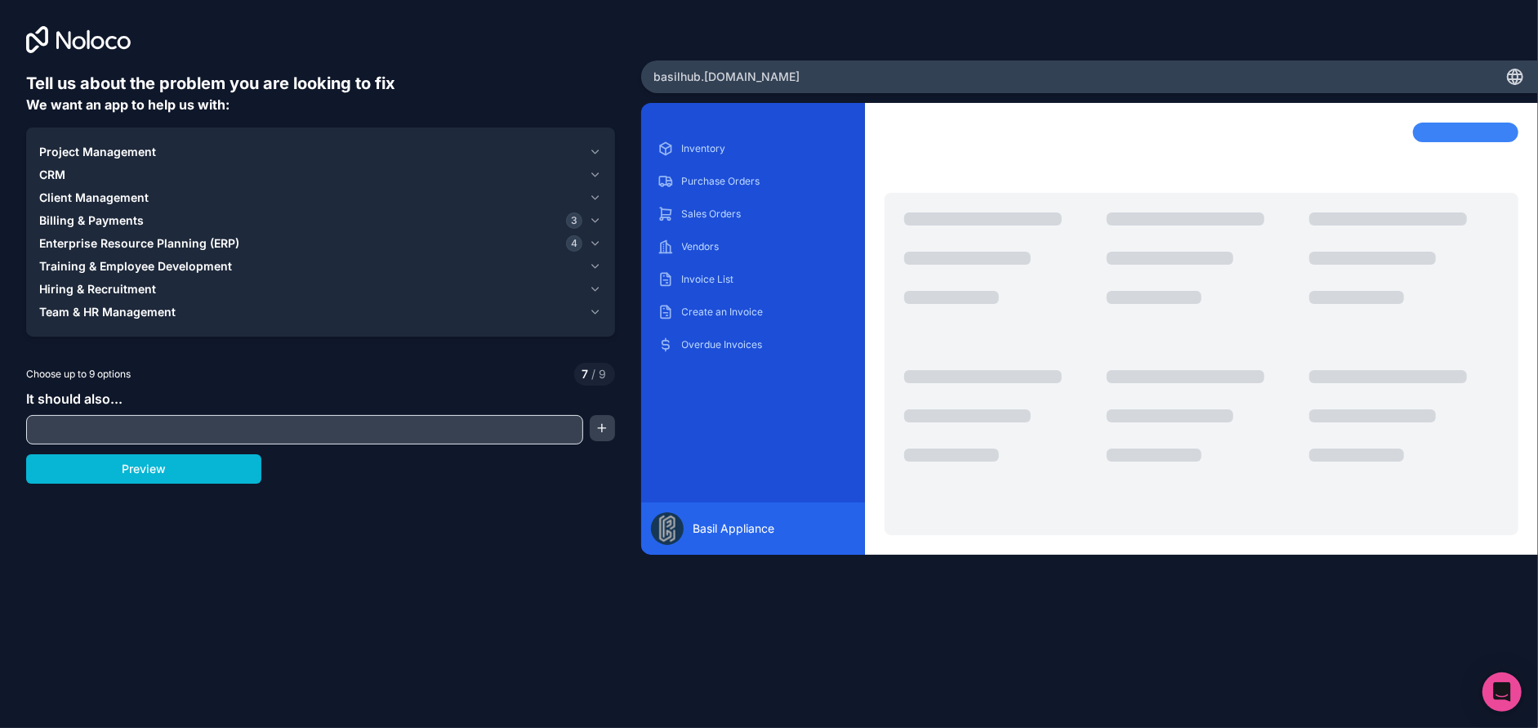
click at [252, 430] on input "text" at bounding box center [304, 429] width 549 height 23
click at [605, 433] on button "button" at bounding box center [602, 428] width 25 height 26
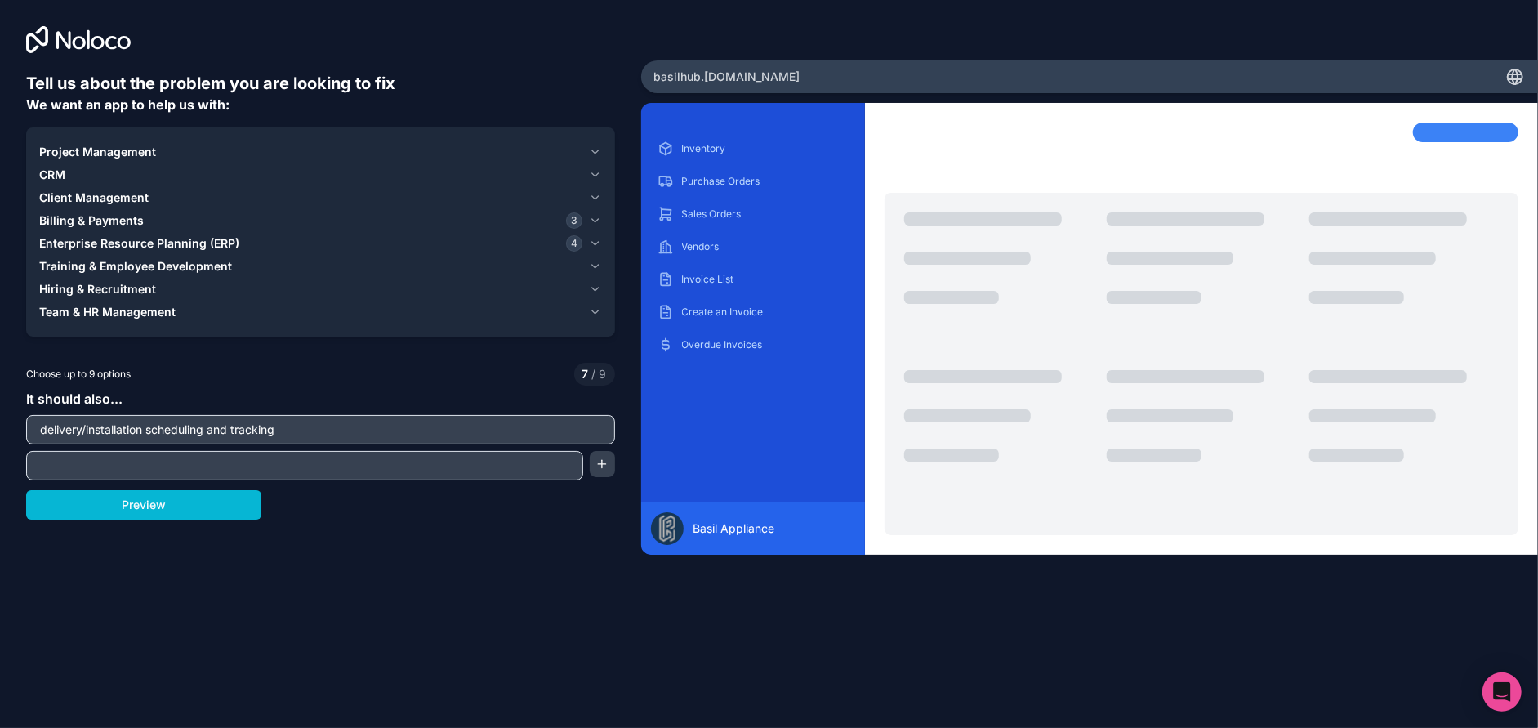
click at [450, 470] on input "text" at bounding box center [304, 465] width 549 height 23
click at [348, 434] on input "delivery/installation scheduling and tracking" at bounding box center [320, 429] width 581 height 23
type input "delivery/installation scheduling, routing, and tracking"
click at [342, 471] on input "text" at bounding box center [304, 465] width 549 height 23
type input "I"
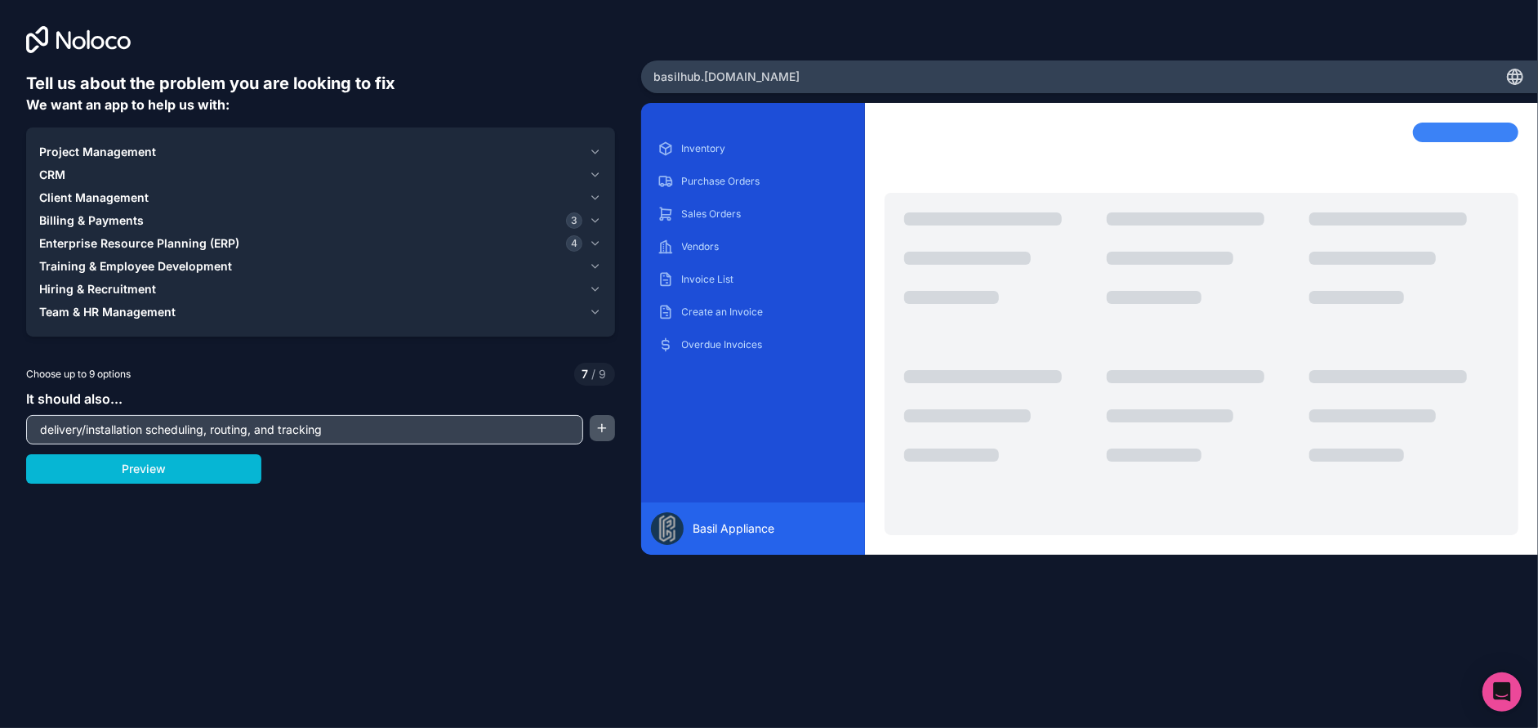
click at [602, 432] on button "button" at bounding box center [602, 428] width 25 height 26
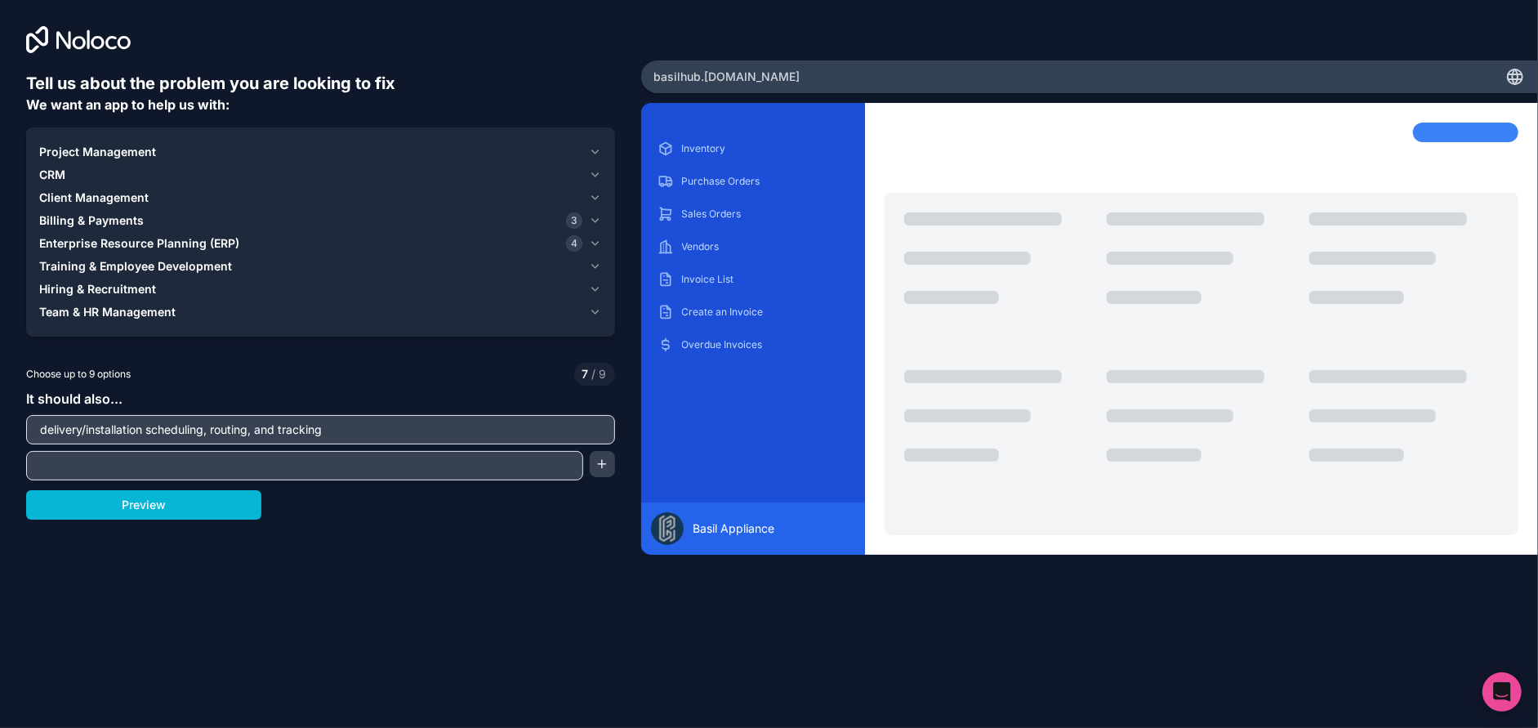
click at [401, 461] on input "text" at bounding box center [304, 465] width 549 height 23
type input "Serialized Inventory"
click at [602, 464] on button "button" at bounding box center [602, 464] width 25 height 26
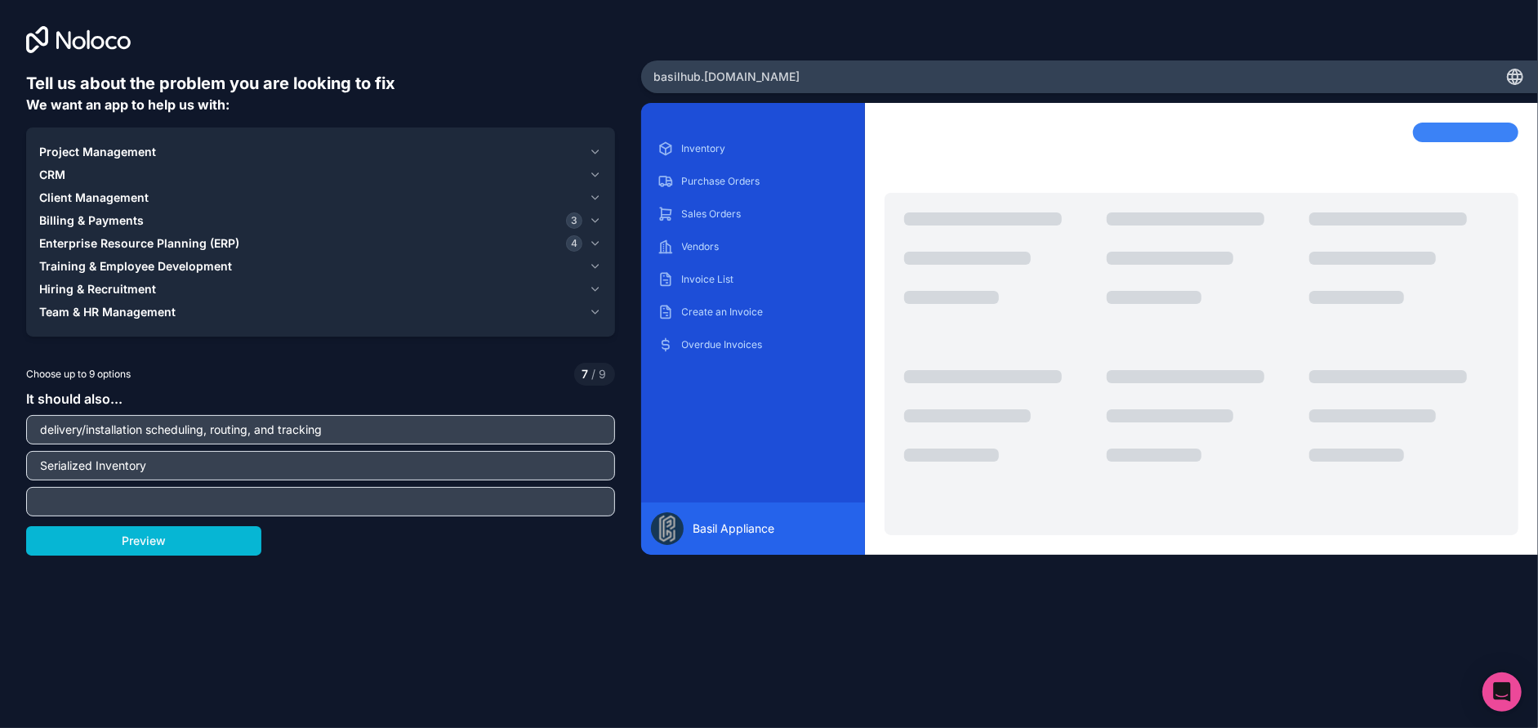
click at [457, 506] on input "text" at bounding box center [320, 501] width 581 height 23
type input "P"
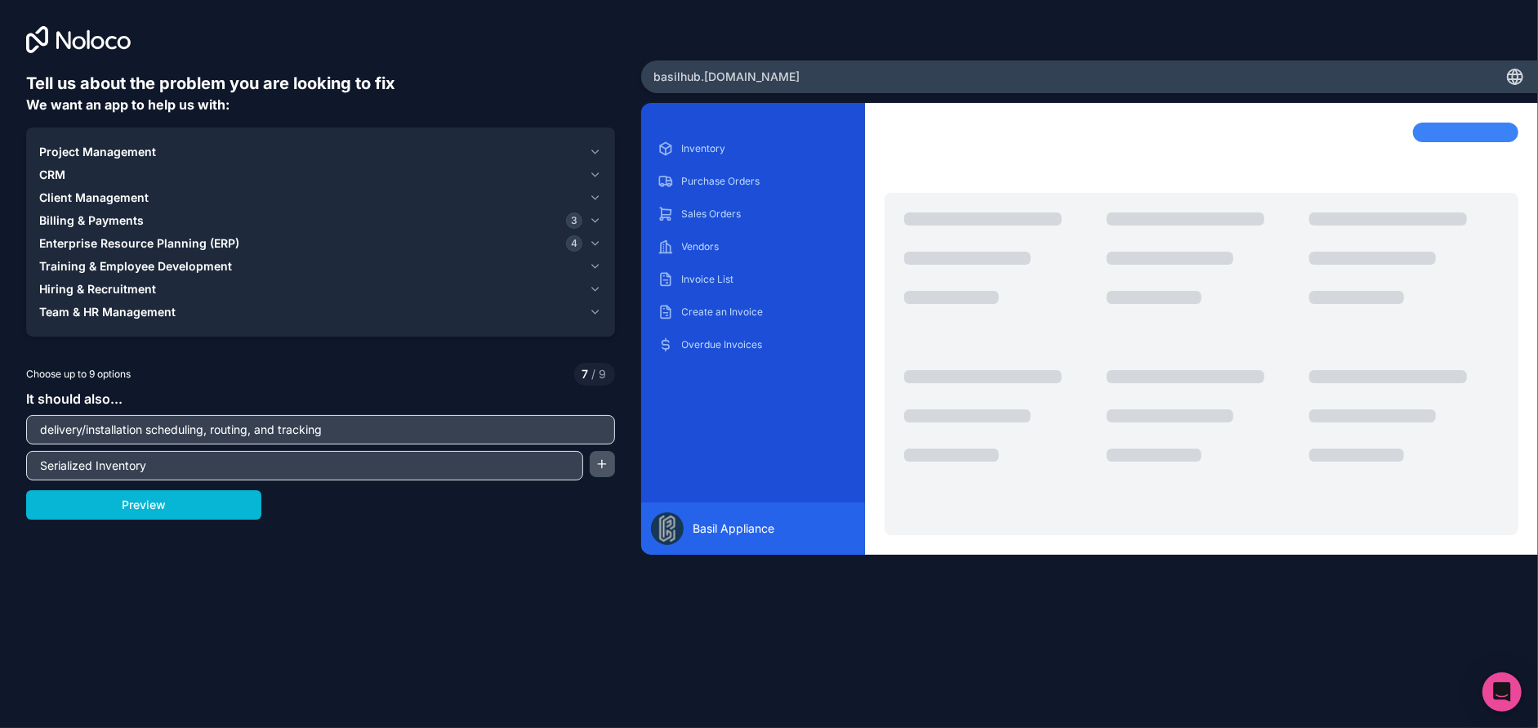
click at [598, 467] on button "button" at bounding box center [602, 464] width 25 height 26
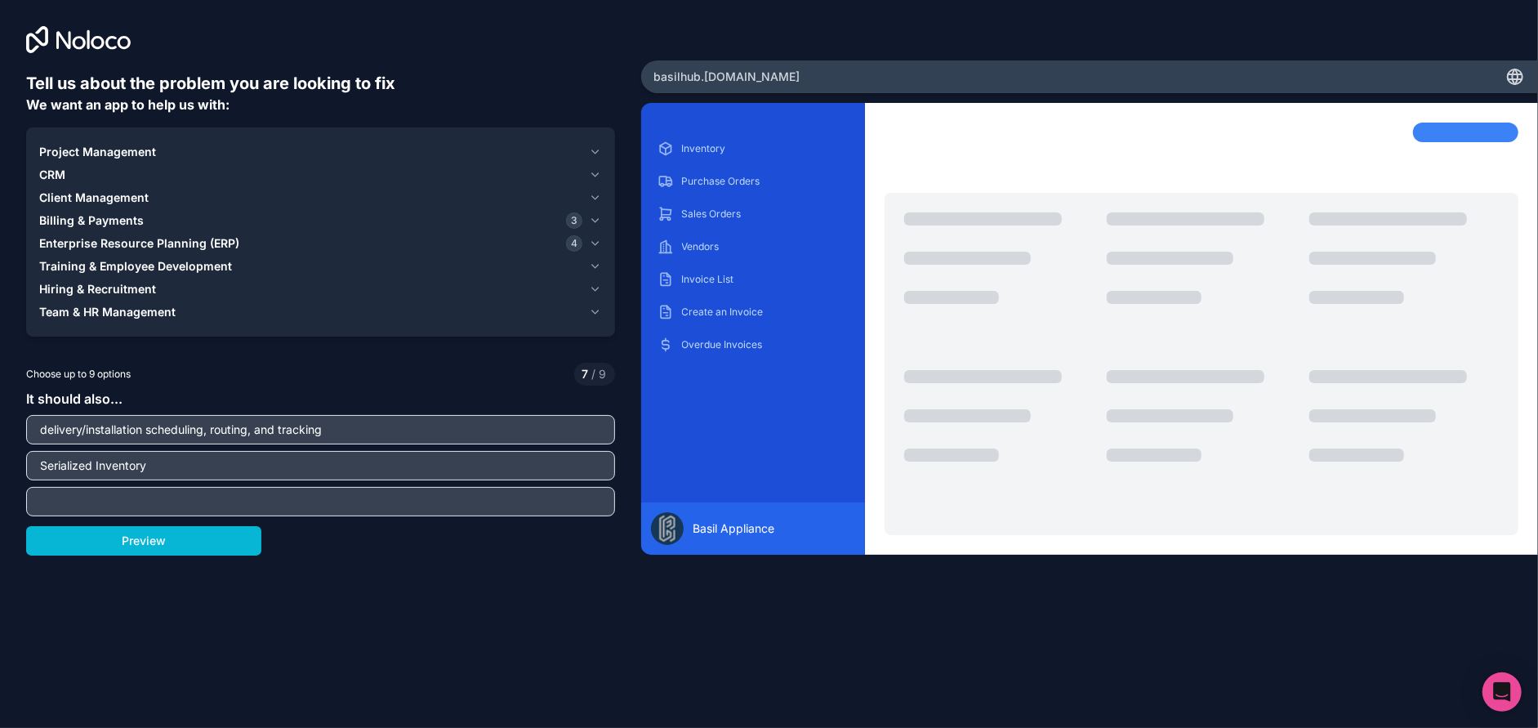
click at [368, 499] on input "text" at bounding box center [320, 501] width 581 height 23
type input "5"
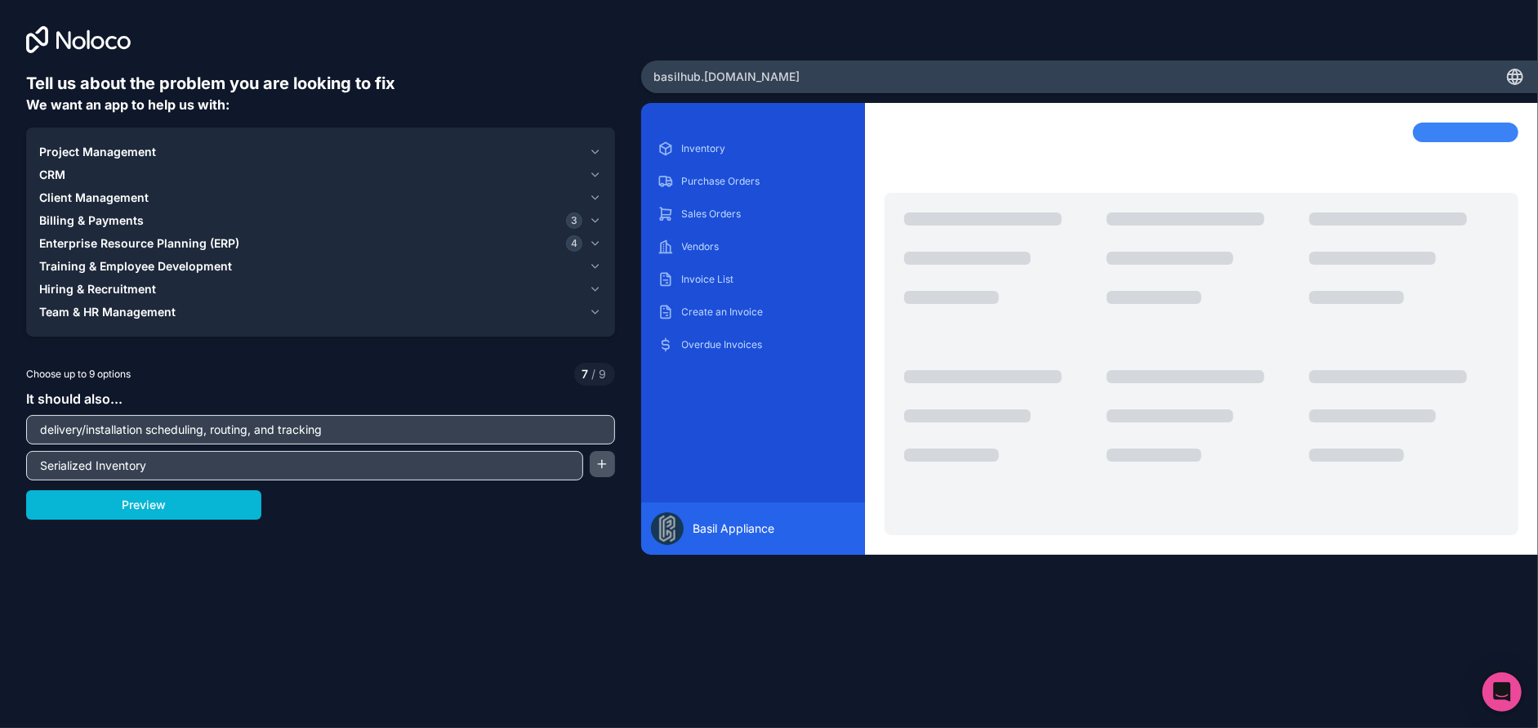
click at [609, 462] on button "button" at bounding box center [602, 464] width 25 height 26
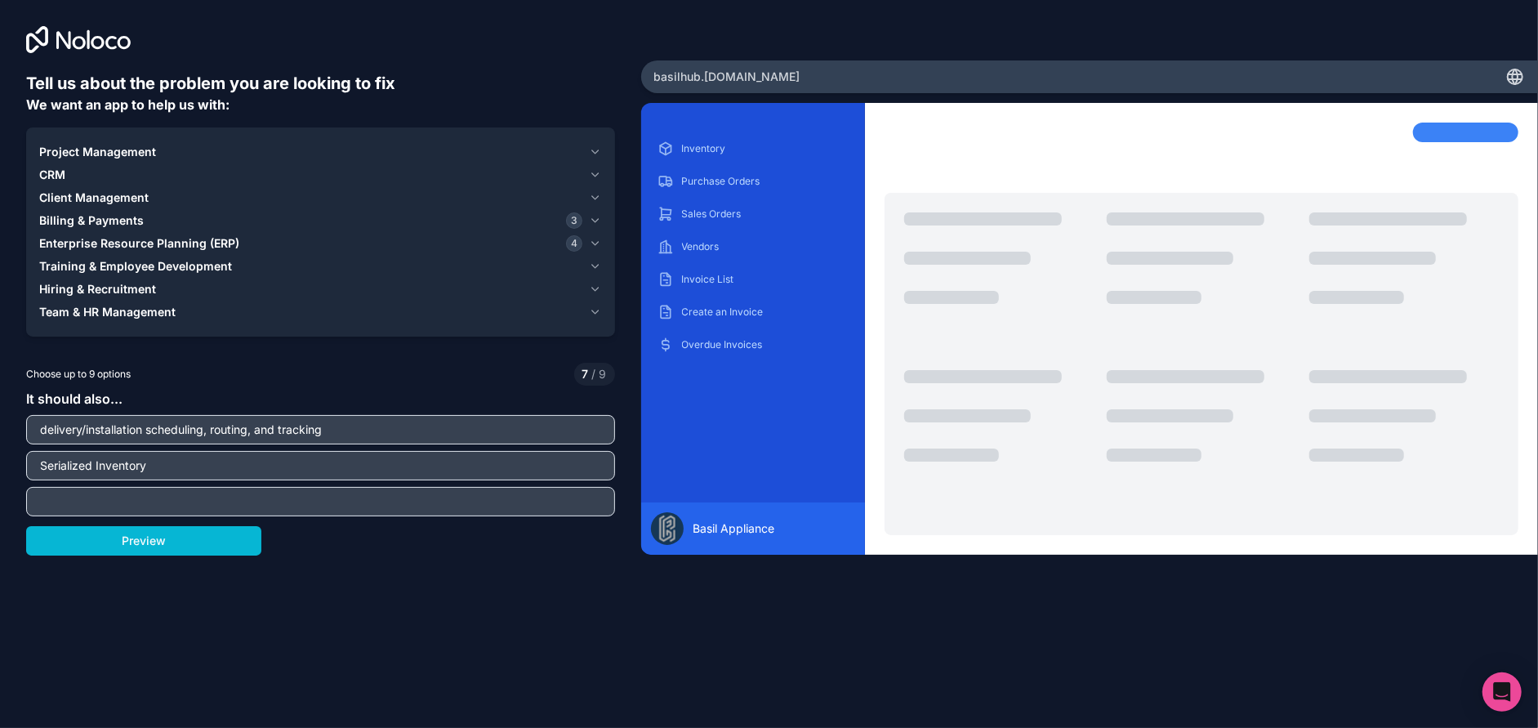
click at [483, 492] on input "text" at bounding box center [320, 501] width 581 height 23
type input "20000 products catalog"
click at [145, 551] on button "Preview" at bounding box center [143, 540] width 235 height 29
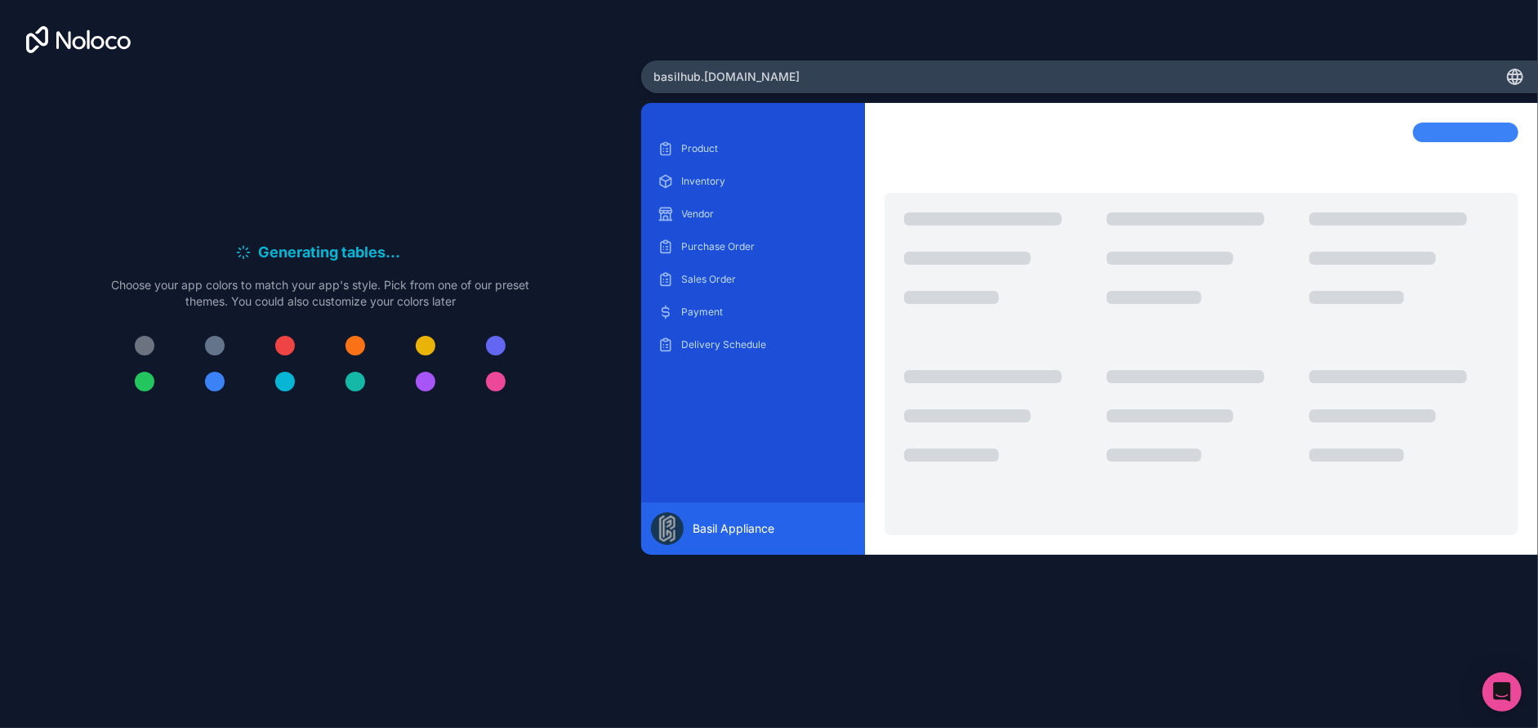
click at [212, 385] on div at bounding box center [215, 382] width 20 height 20
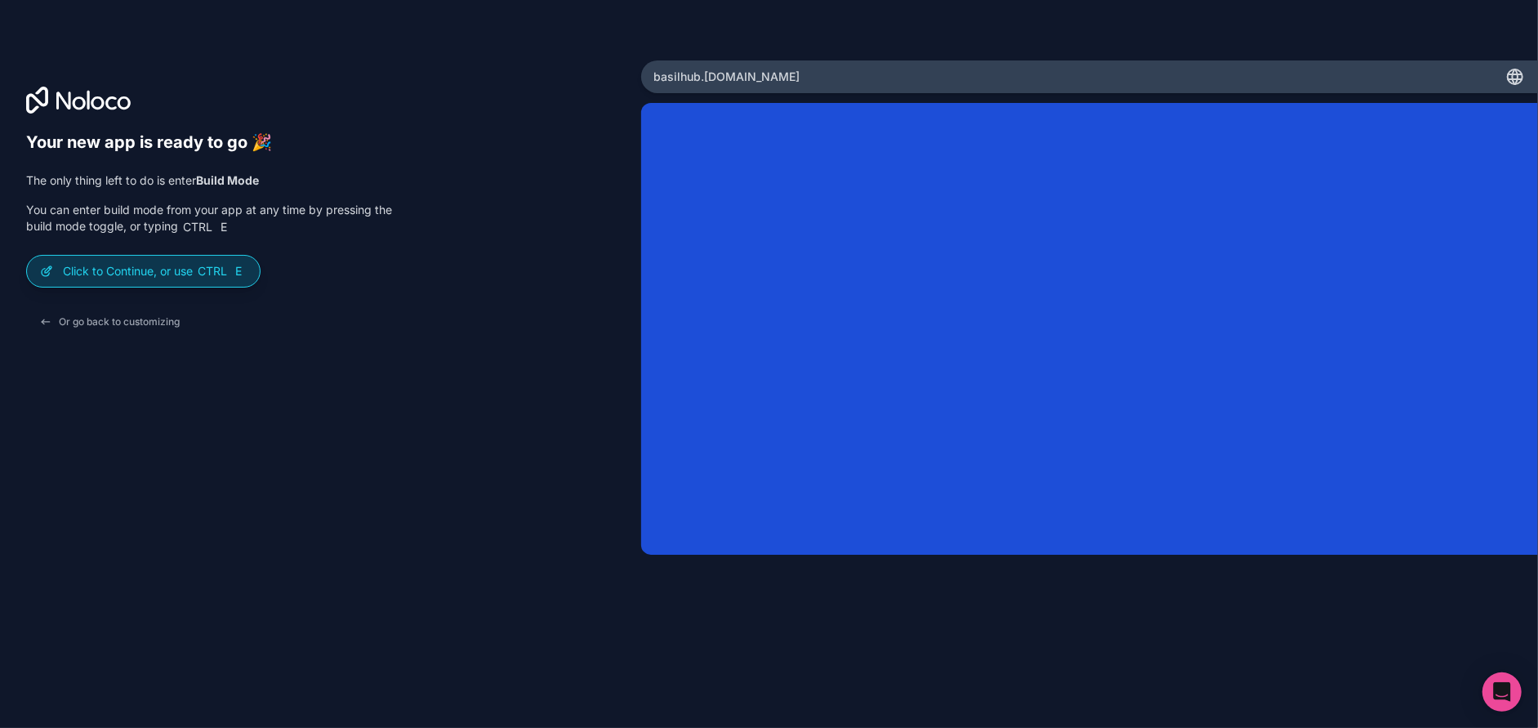
click at [125, 276] on p "Click to Continue, or use Ctrl E" at bounding box center [155, 271] width 184 height 16
